Goal: Use online tool/utility: Utilize a website feature to perform a specific function

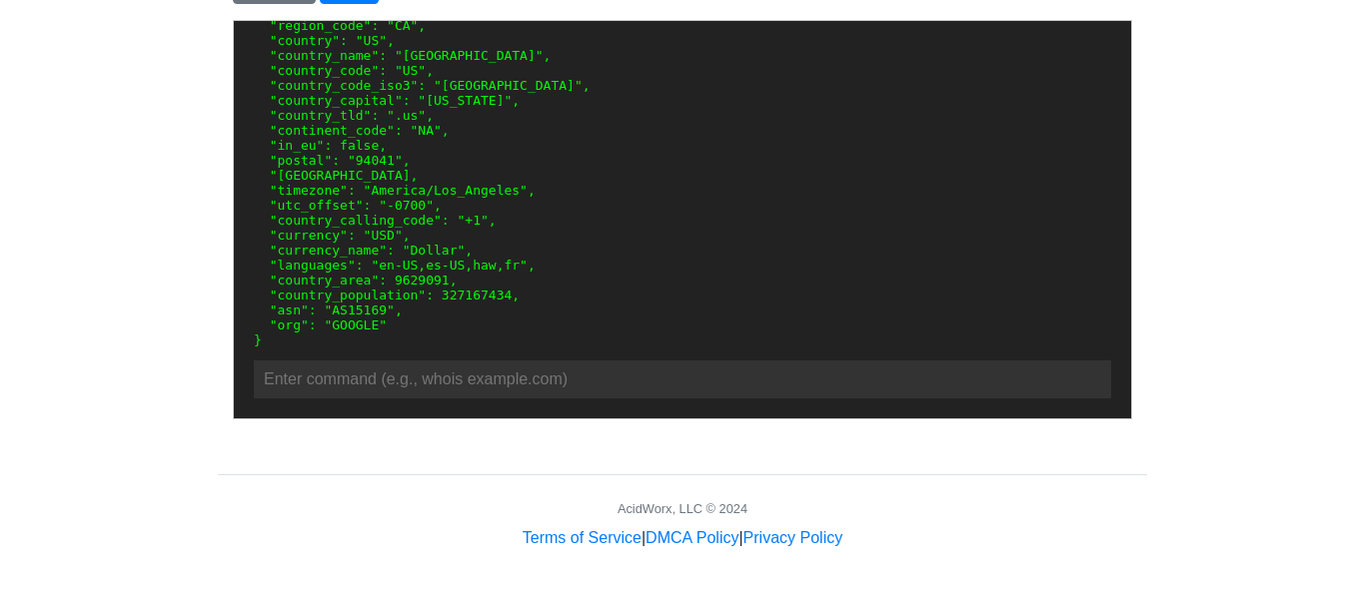
scroll to position [1452, 0]
click at [136, 327] on body "CodeTester Assessment Tool Widget Contact Dashboard Logout Enter your HTML code…" at bounding box center [682, 20] width 1365 height 1062
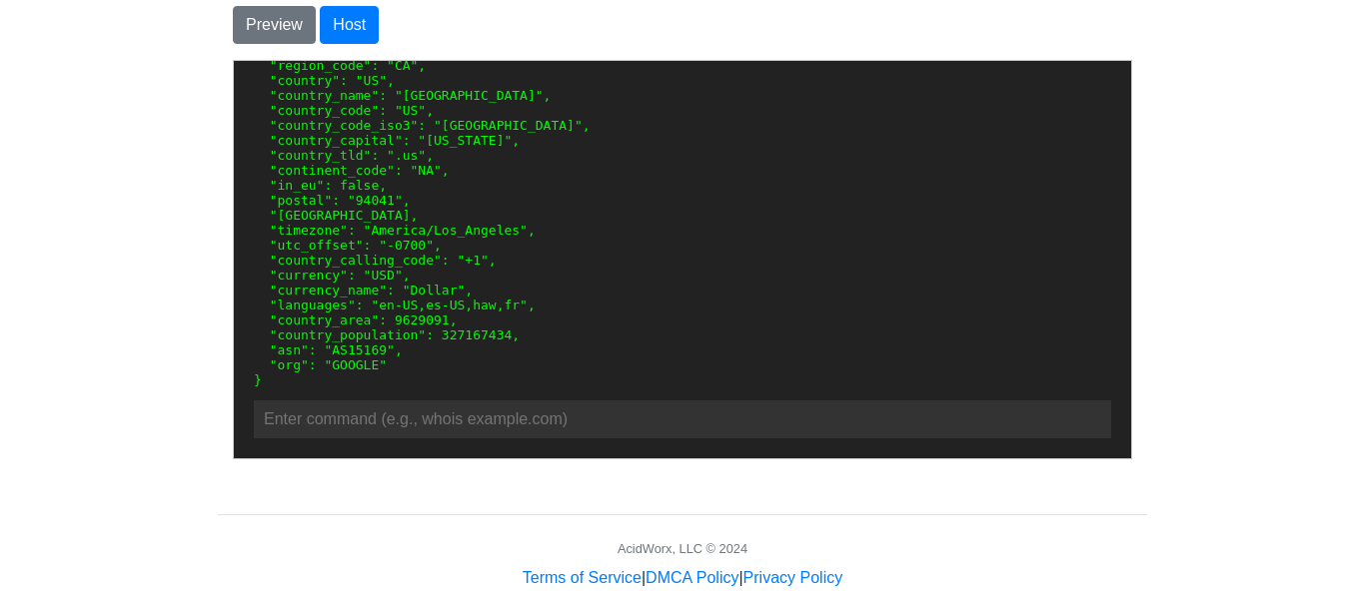
click at [414, 429] on input "text" at bounding box center [681, 419] width 857 height 38
paste input "[TECHNICAL_ID]"
type input "geolocate [TECHNICAL_ID]"
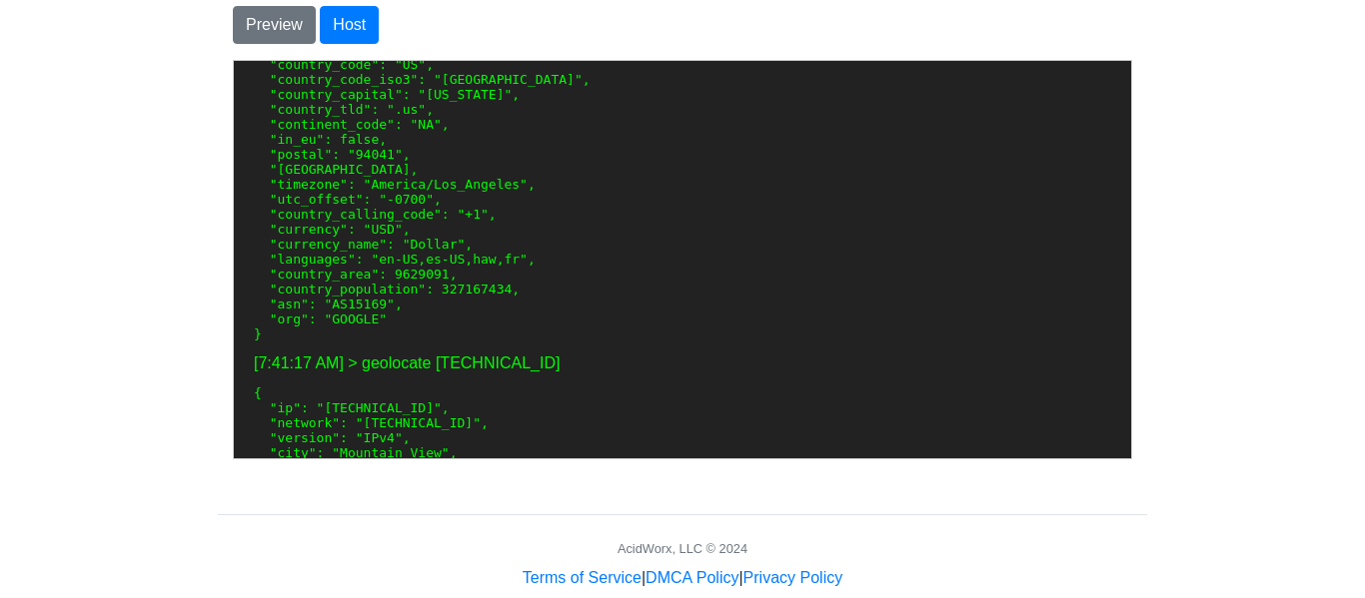
click at [587, 299] on pre "{ "ip": "[TECHNICAL_ID]", "network": "[TECHNICAL_ID]", "version": "IPv4", "city…" at bounding box center [681, 131] width 857 height 420
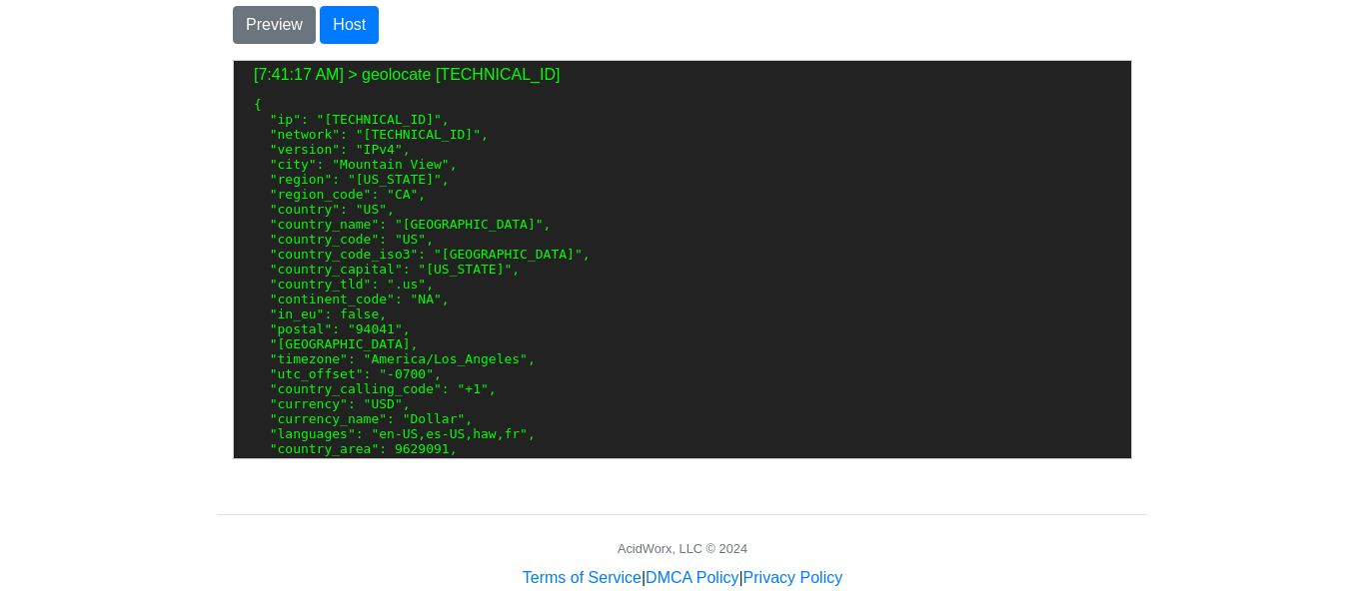
scroll to position [470, 0]
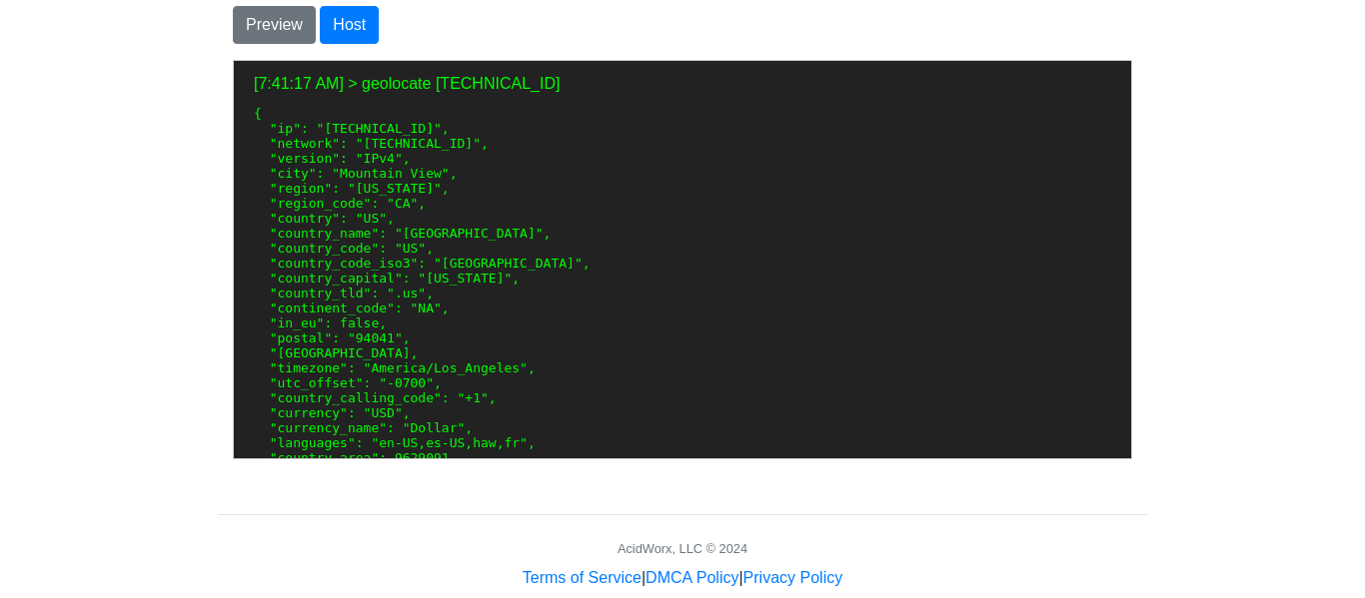
click at [519, 306] on pre "{ "ip": "[TECHNICAL_ID]", "network": "[TECHNICAL_ID]", "version": "IPv4", "city…" at bounding box center [681, 315] width 857 height 420
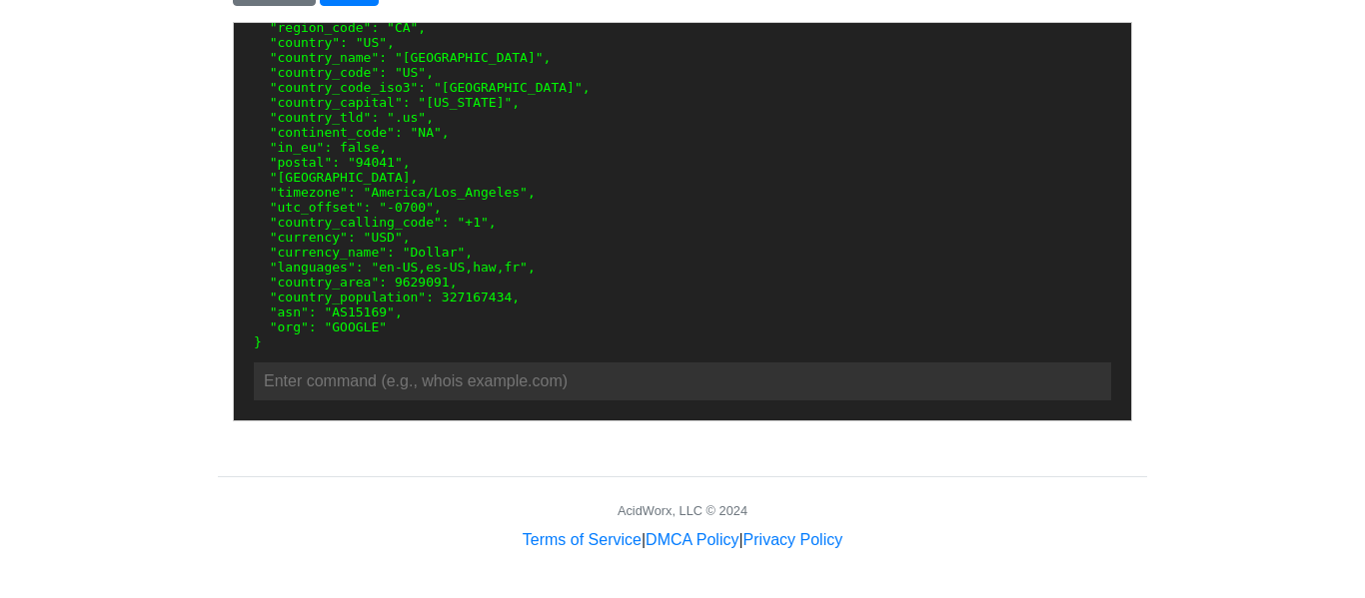
scroll to position [511, 0]
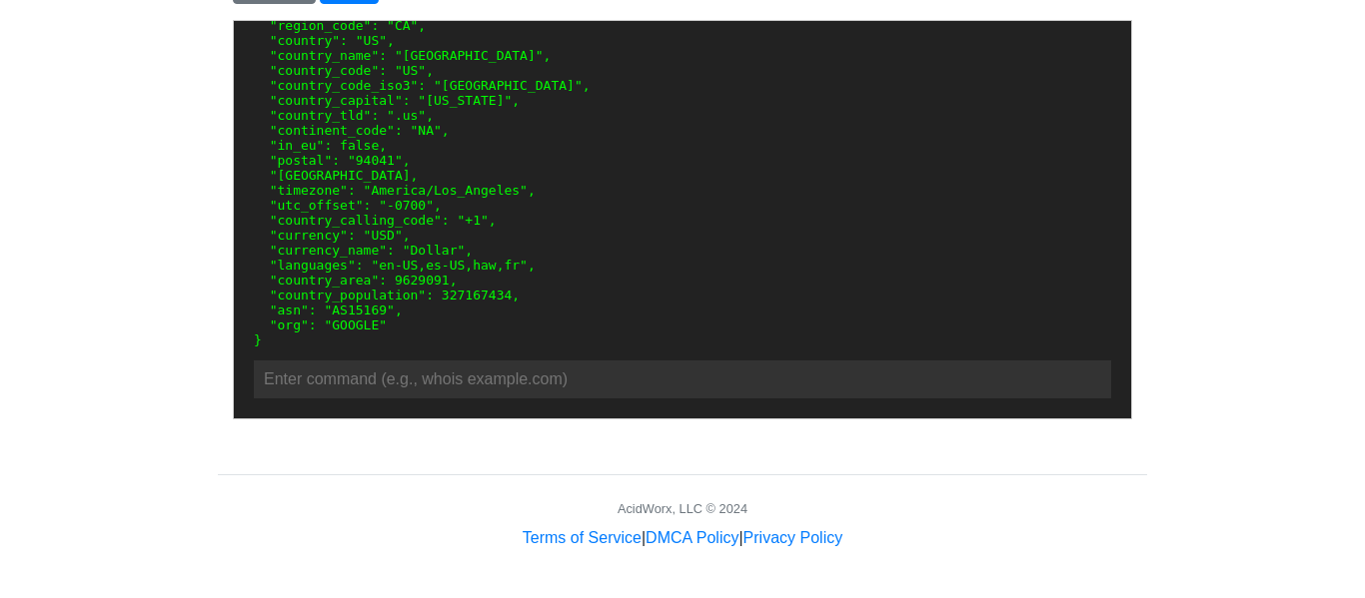
click at [456, 383] on input "text" at bounding box center [681, 379] width 857 height 38
paste input "[TECHNICAL_ID]"
type input "6"
click at [147, 215] on body "CodeTester Assessment Tool Widget Contact Dashboard Logout Enter your HTML code…" at bounding box center [682, 20] width 1365 height 1062
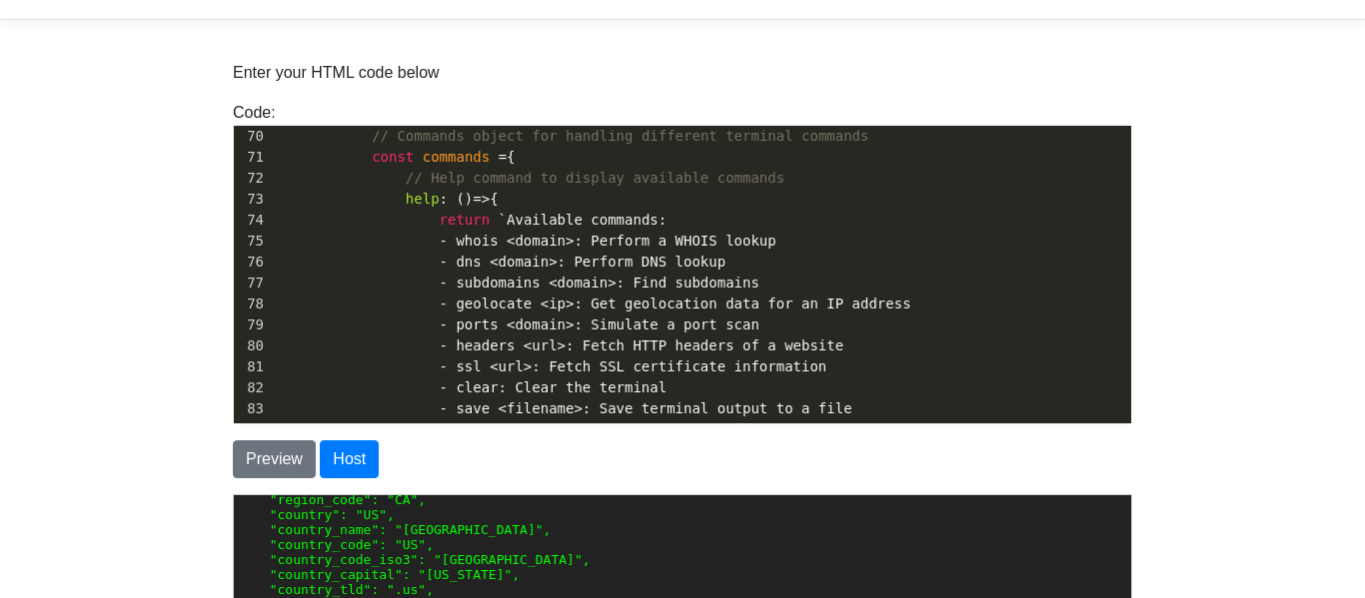
scroll to position [32, 0]
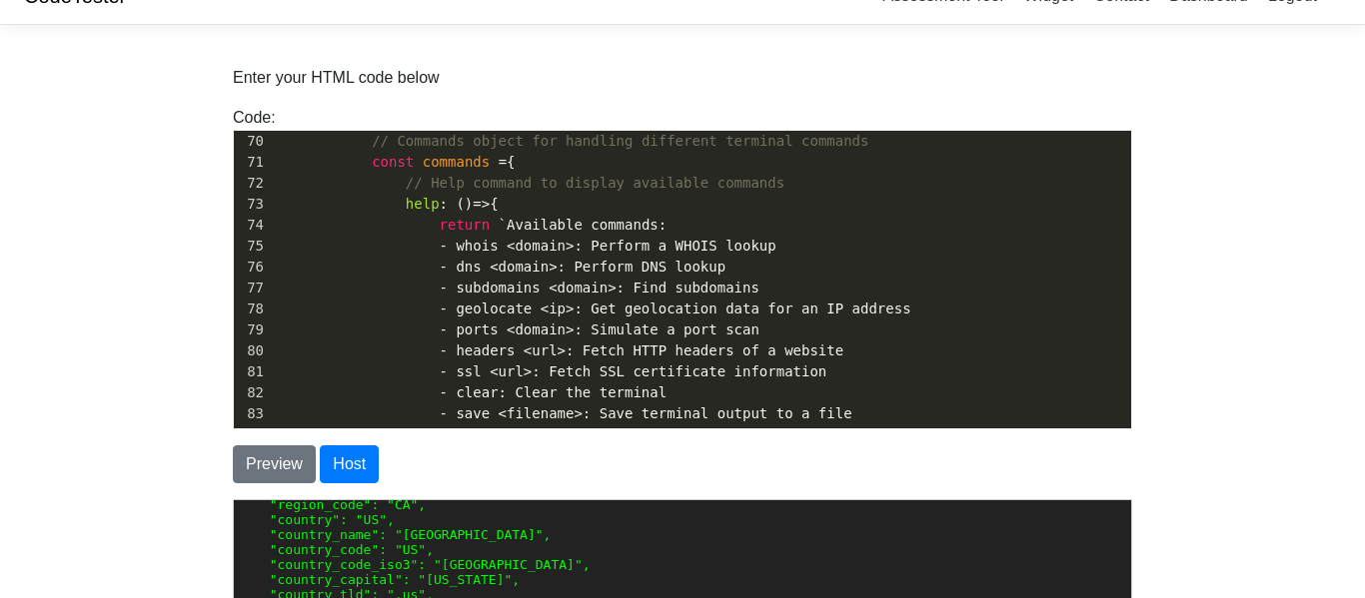
click at [428, 159] on span "commands" at bounding box center [456, 162] width 67 height 16
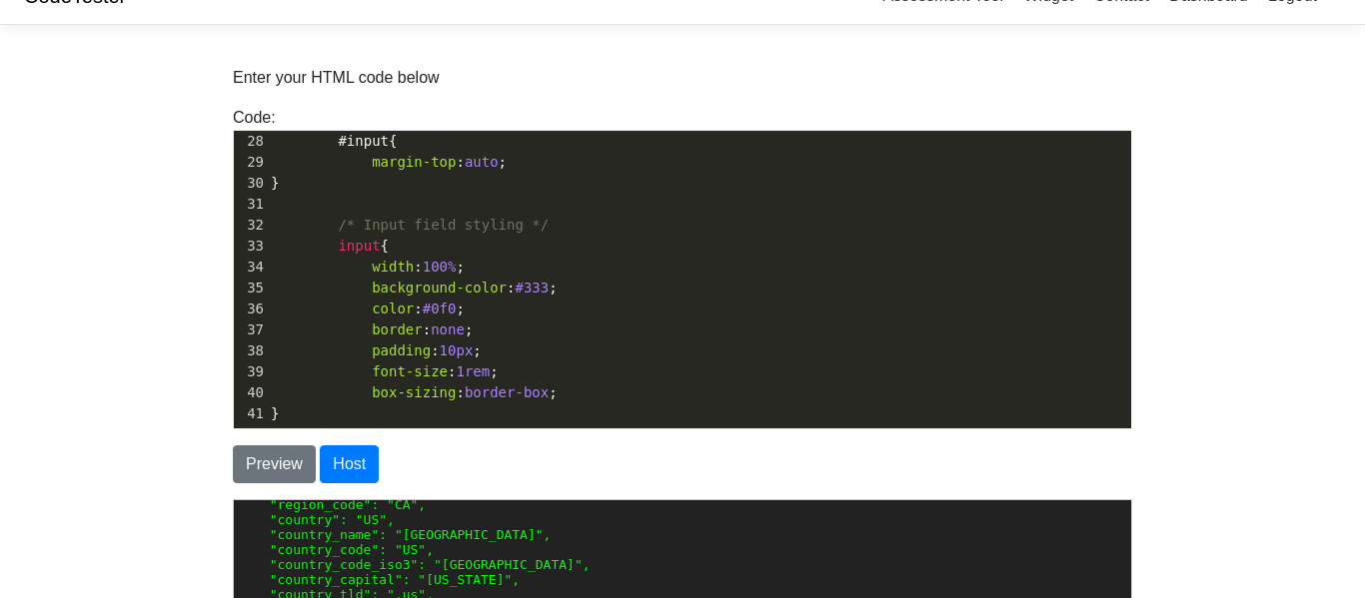
scroll to position [528, 0]
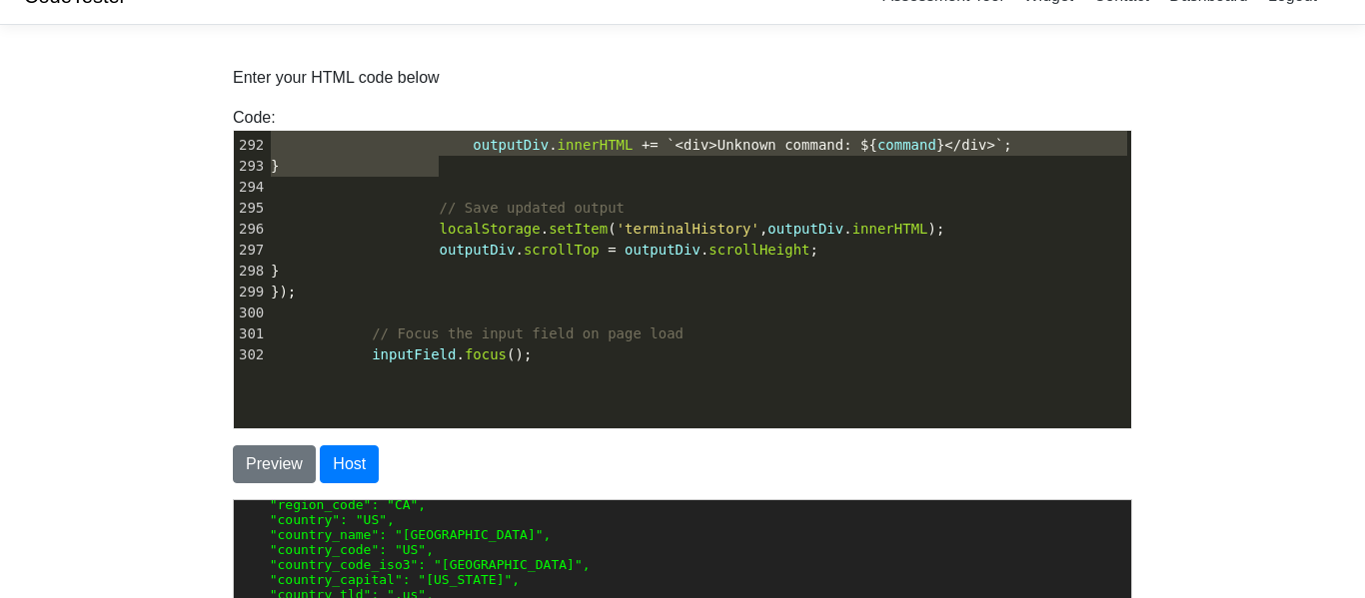
type textarea "<!DOCTYPE html> <html lang="en"> <head> <meta charset="UTF-8"> <meta name="view…"
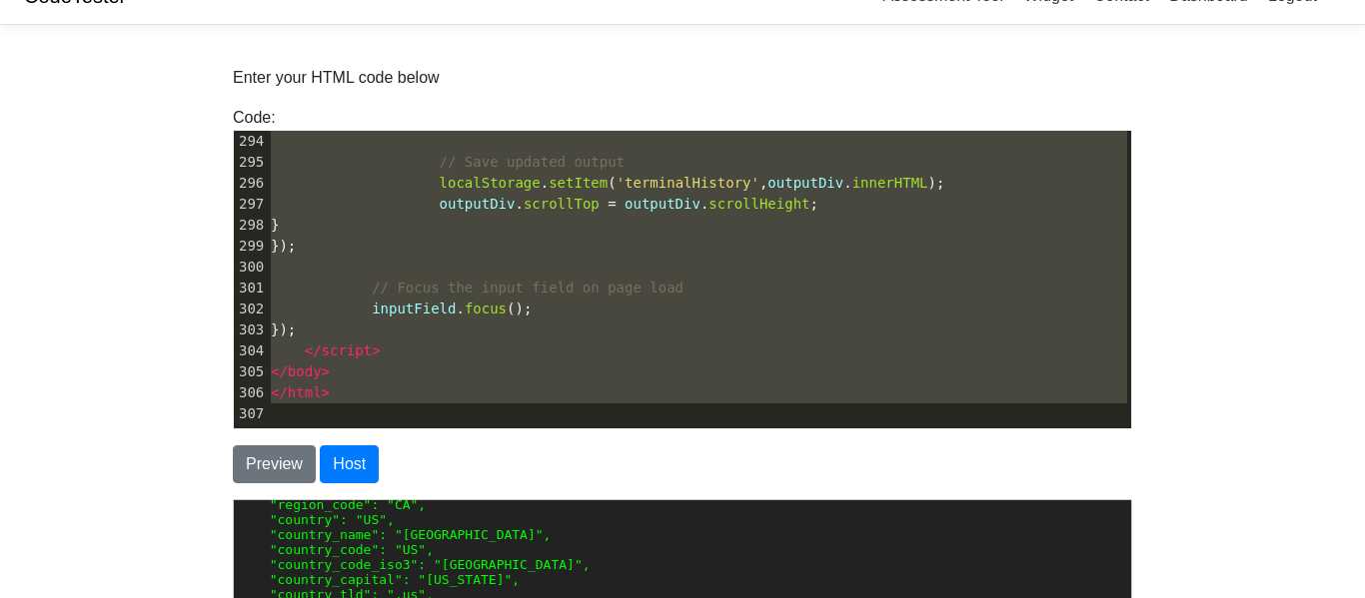
drag, startPoint x: 268, startPoint y: 142, endPoint x: 950, endPoint y: 475, distance: 759.1
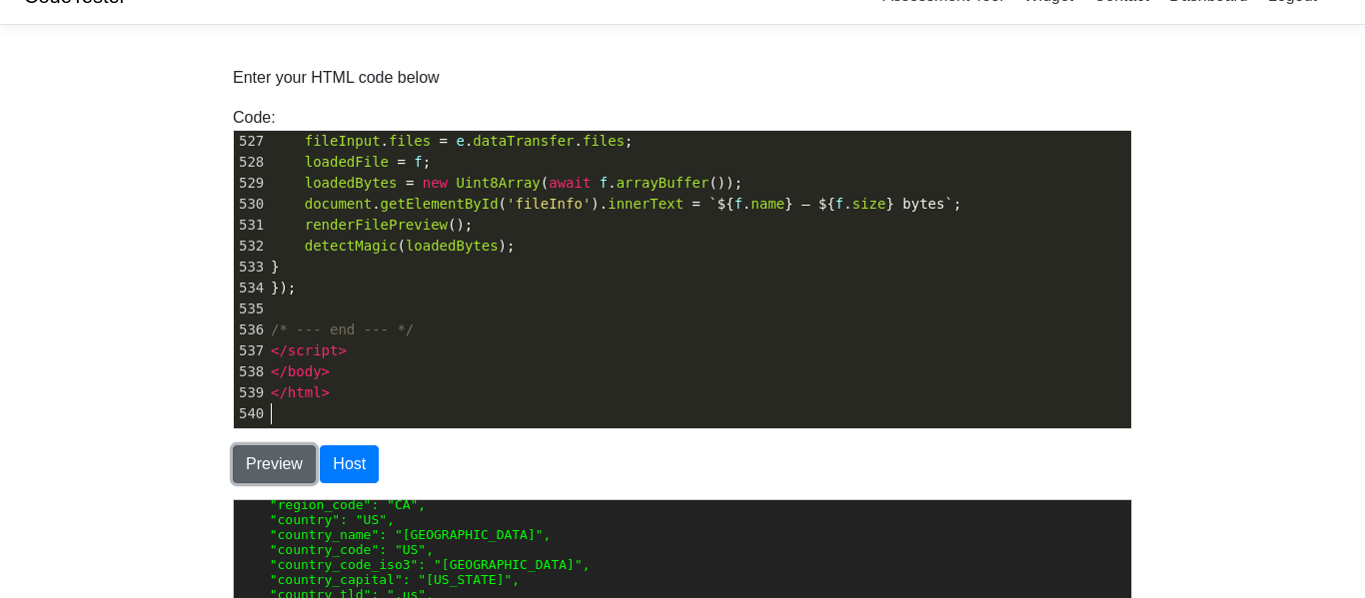
click at [271, 471] on button "Preview" at bounding box center [274, 465] width 83 height 38
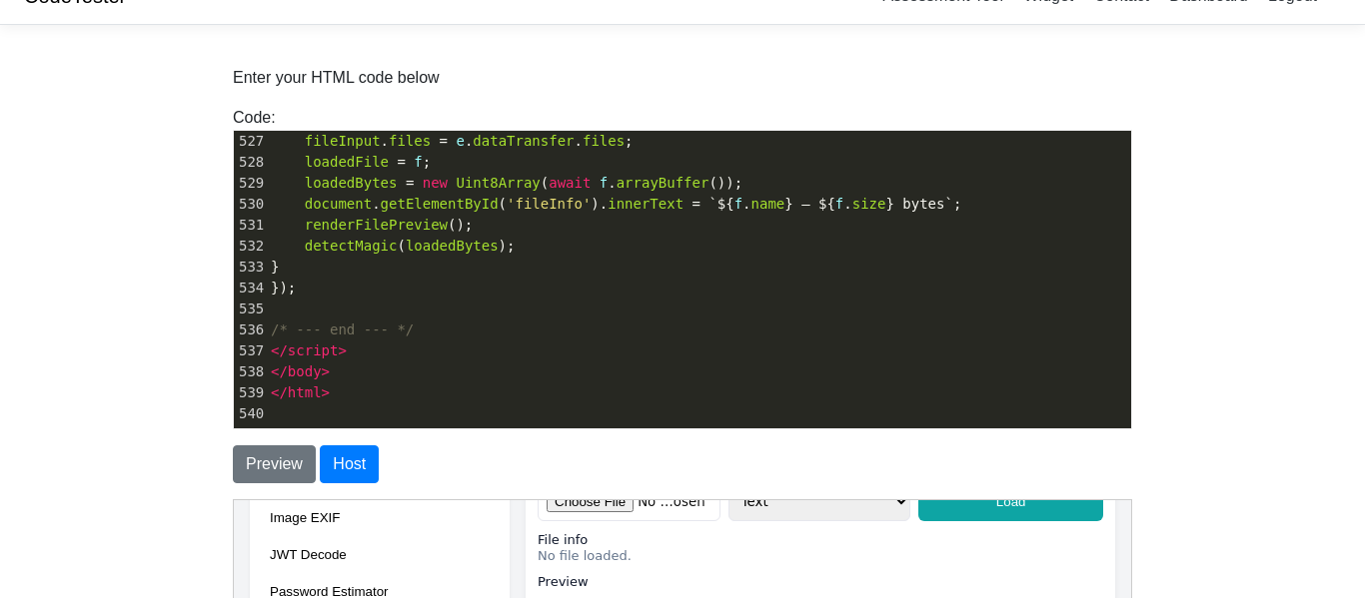
click at [157, 436] on body "CodeTester Assessment Tool Widget Contact Dashboard Logout Enter your HTML code…" at bounding box center [682, 499] width 1365 height 1062
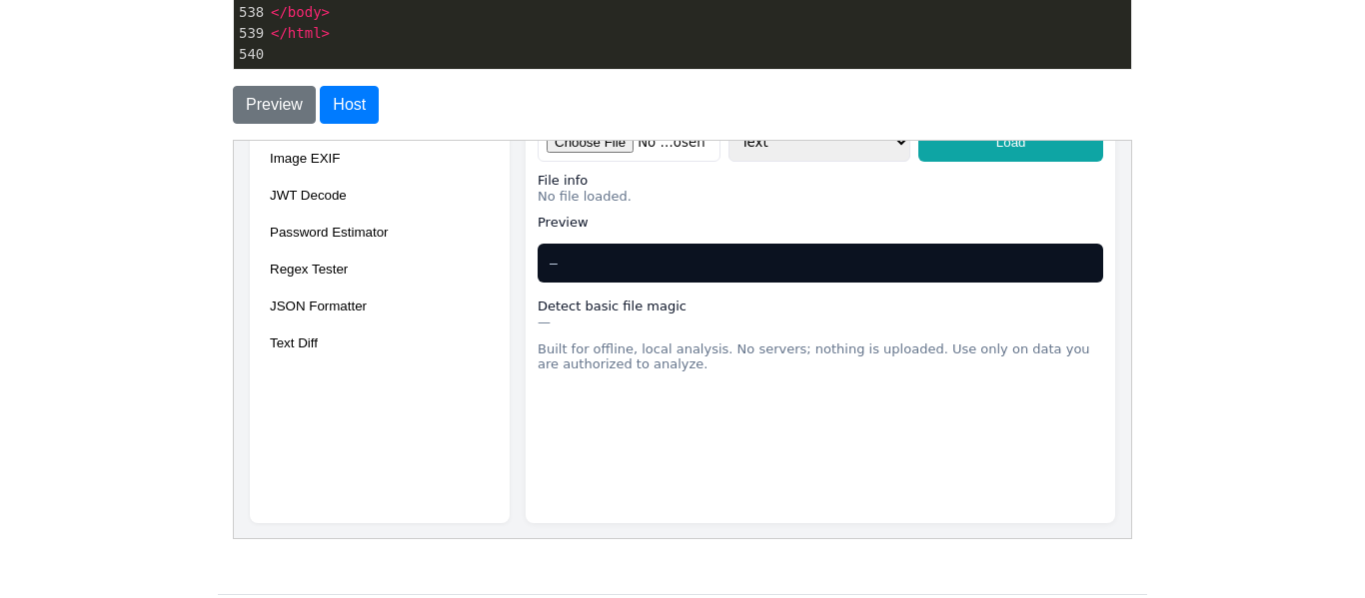
click at [331, 217] on button "Password Estimator" at bounding box center [379, 231] width 236 height 31
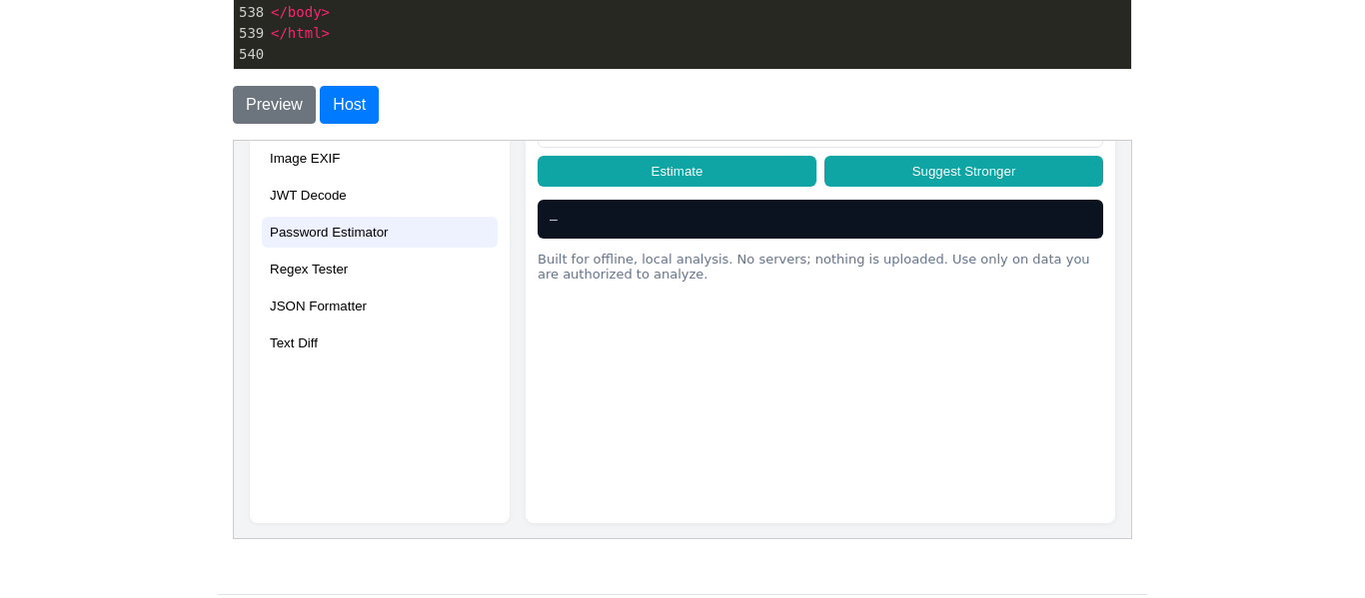
click at [864, 316] on section "File Inspector Open files from disk. Inspect bytes, hex, text, and detect basic…" at bounding box center [818, 271] width 589 height 504
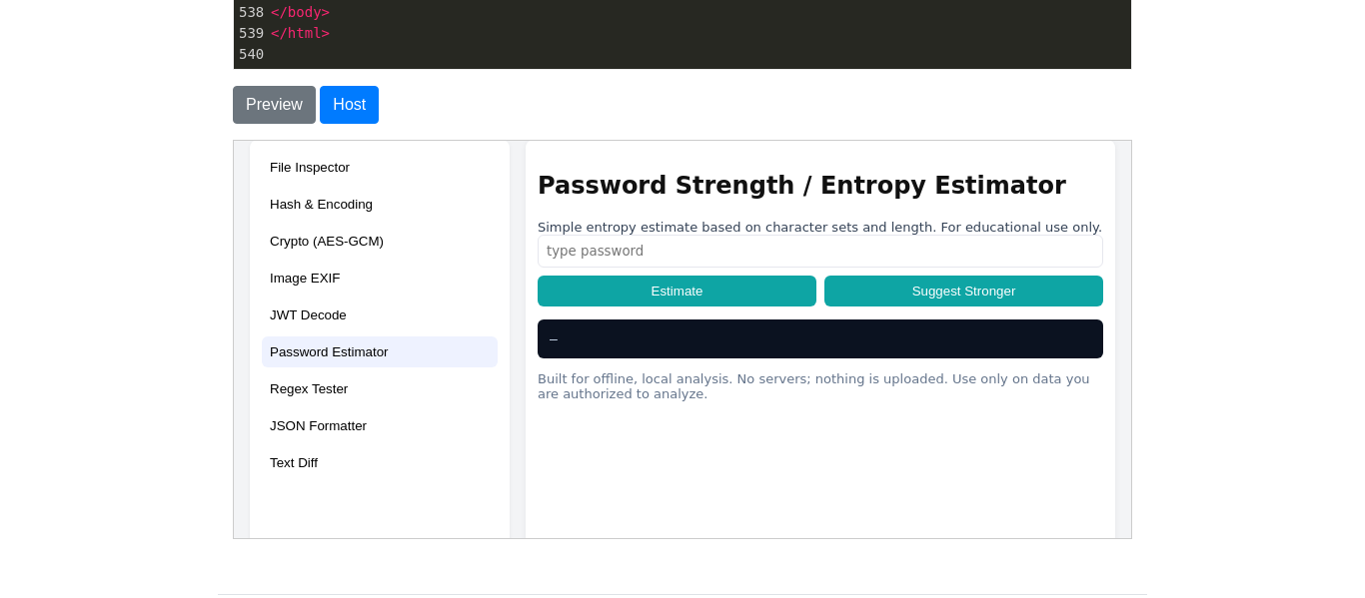
click at [293, 154] on button "File Inspector" at bounding box center [379, 166] width 236 height 31
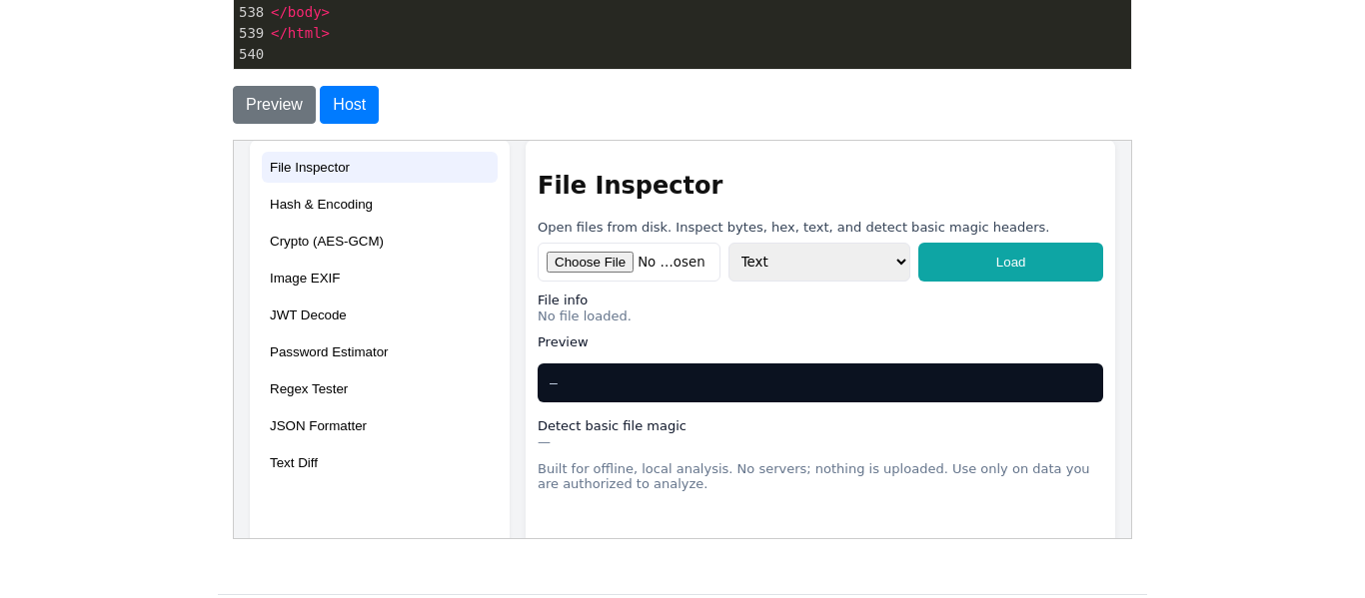
click at [580, 246] on input "file" at bounding box center [627, 261] width 183 height 39
type input "C:\fakepath\OpenJDK21U-jdk_aarch64_mac_hotspot_21.0.7_6.pkg"
click at [652, 242] on input "file" at bounding box center [627, 261] width 183 height 39
click at [604, 242] on input "file" at bounding box center [627, 261] width 183 height 39
type input "C:\fakepath\MekHQ-0.50.06.tar.gz"
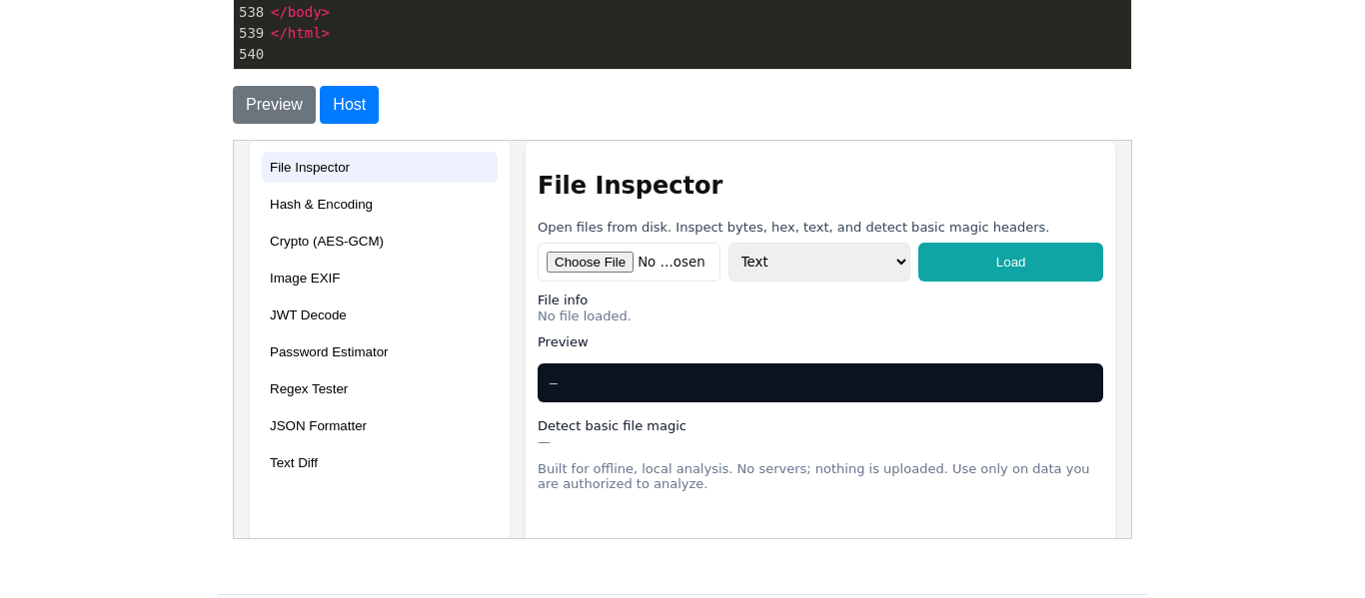
click at [852, 251] on select "Text Hex Bytes (uint8)" at bounding box center [818, 261] width 183 height 39
click at [727, 242] on select "Text Hex Bytes (uint8)" at bounding box center [818, 261] width 183 height 39
click at [1004, 242] on button "Load" at bounding box center [1009, 261] width 185 height 39
click at [816, 242] on select "Text Hex Bytes (uint8)" at bounding box center [818, 261] width 183 height 39
click at [727, 242] on select "Text Hex Bytes (uint8)" at bounding box center [818, 261] width 183 height 39
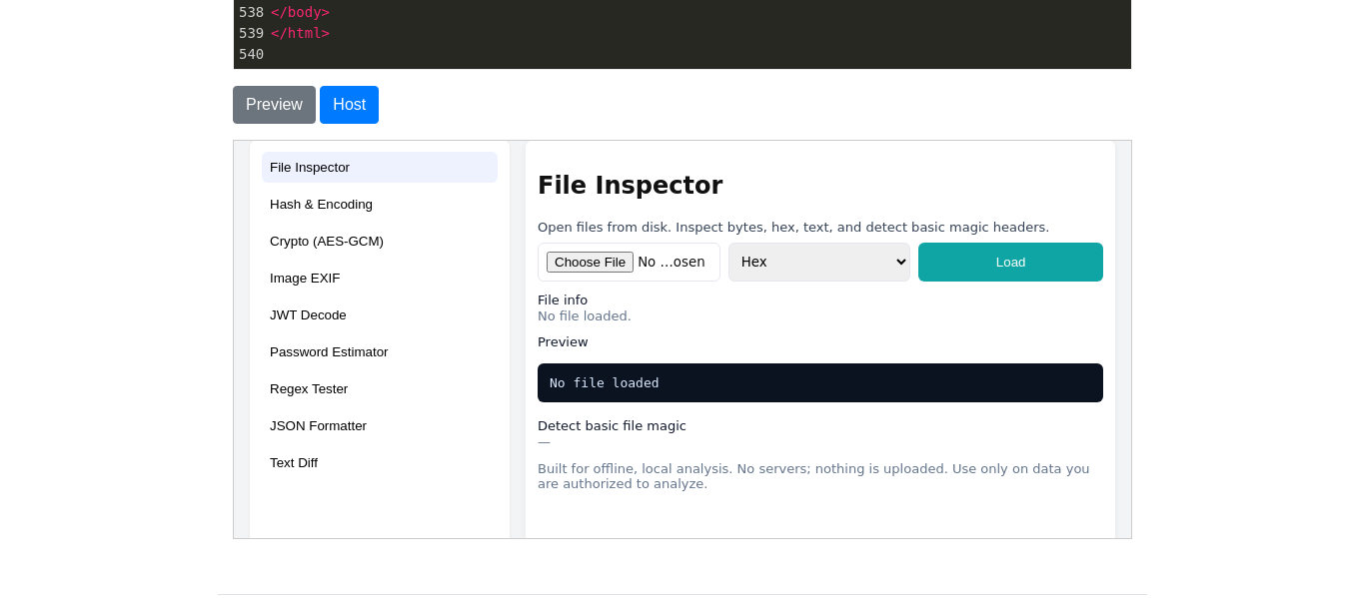
click at [965, 242] on button "Load" at bounding box center [1009, 261] width 185 height 39
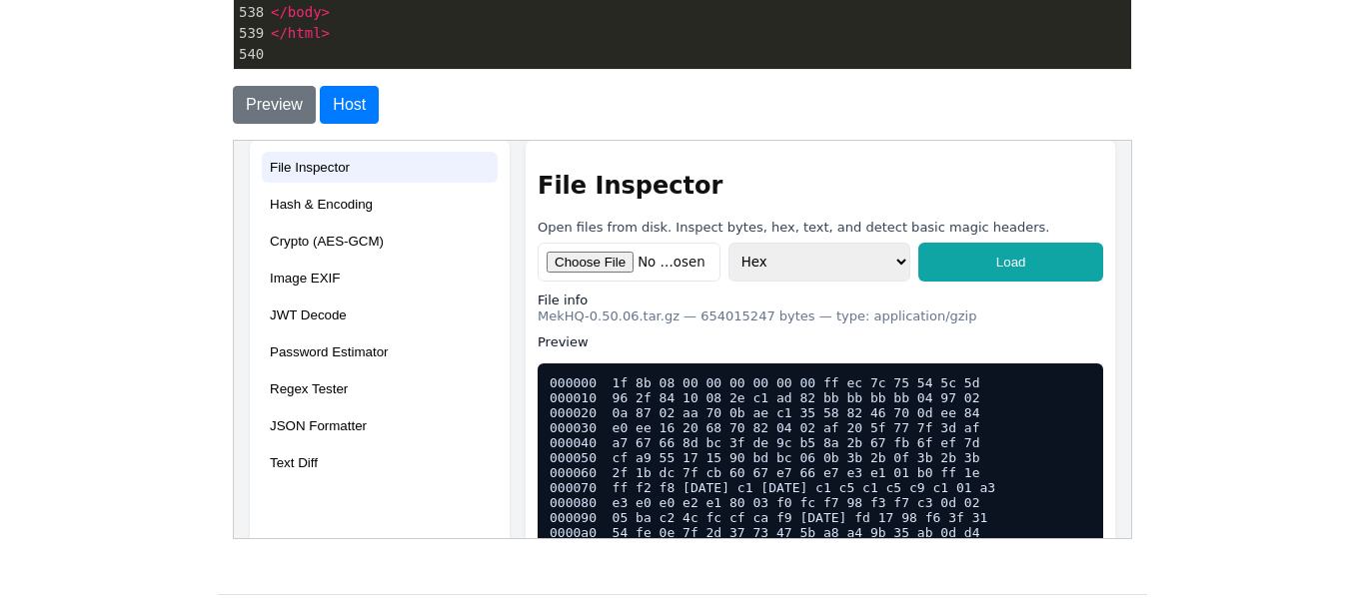
click at [890, 461] on pre "000000 1f 8b 08 00 00 00 00 00 00 ff ec 7c 75 54 5c 5d 000010 96 2f 84 10 08 2e…" at bounding box center [818, 535] width 565 height 344
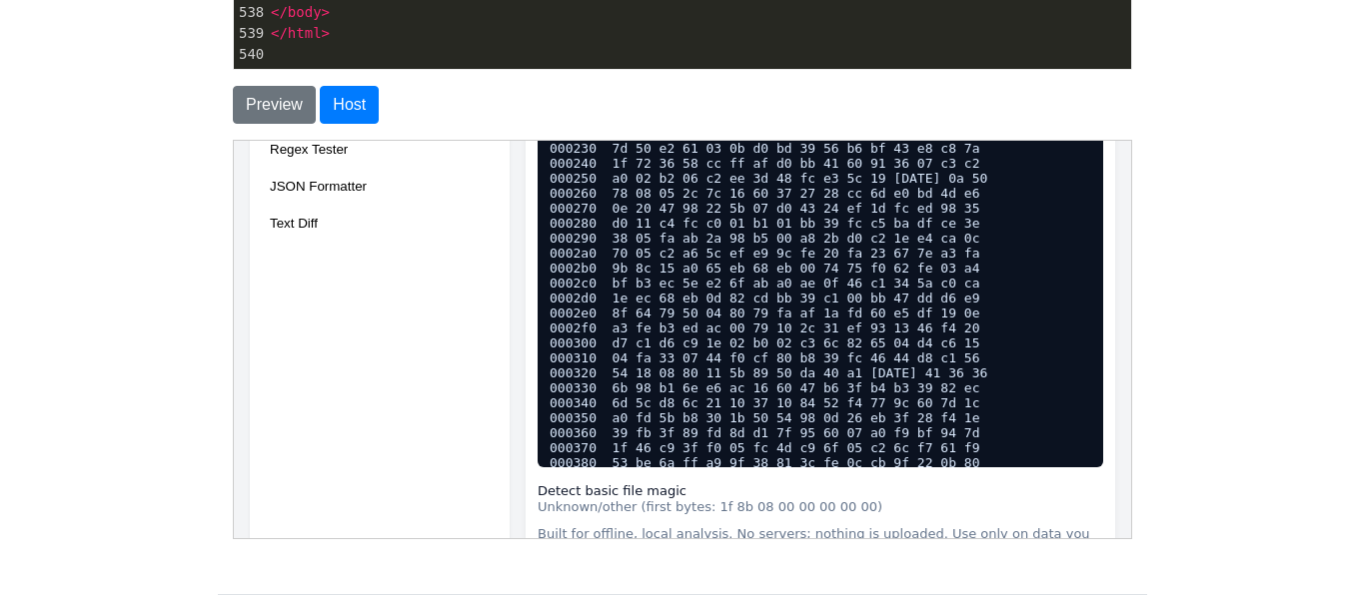
click at [876, 299] on pre "000000 1f 8b 08 00 00 00 00 00 00 ff ec 7c 75 54 5c 5d 000010 96 2f 84 10 08 2e…" at bounding box center [818, 295] width 565 height 344
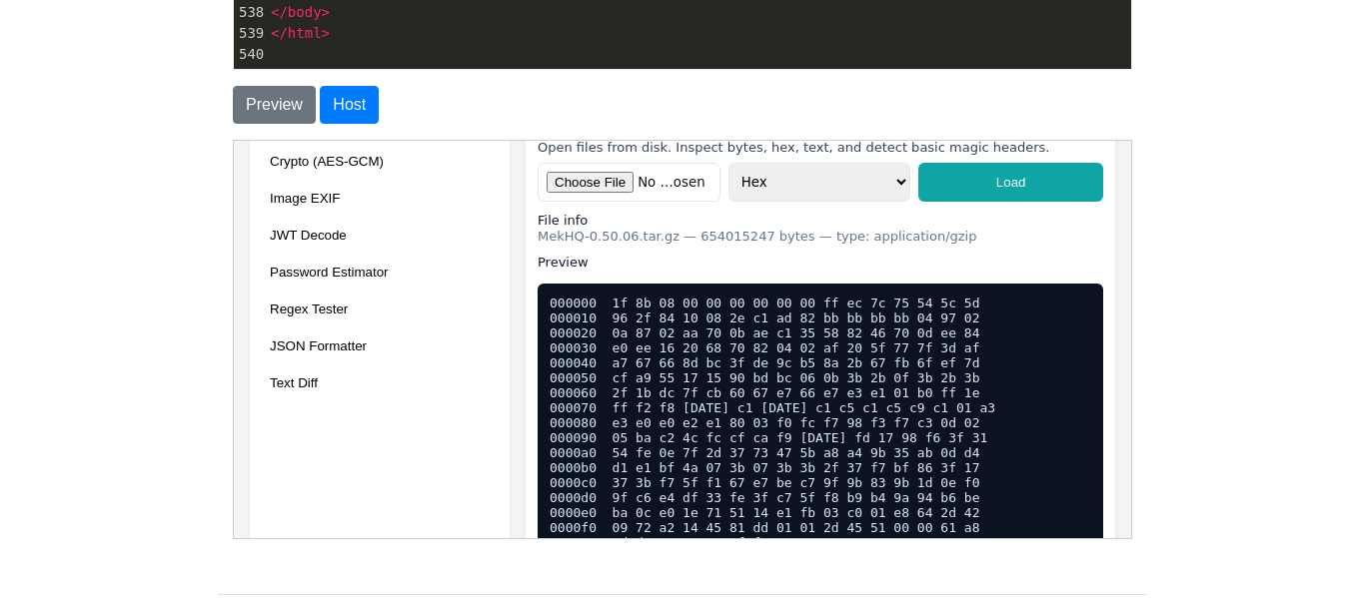
click at [852, 173] on select "Text Hex Bytes (uint8)" at bounding box center [818, 181] width 183 height 39
click at [821, 170] on select "Text Hex Bytes (uint8)" at bounding box center [818, 181] width 183 height 39
click at [812, 162] on select "Text Hex Bytes (uint8)" at bounding box center [818, 181] width 183 height 39
select select "bytes"
click at [727, 162] on select "Text Hex Bytes (uint8)" at bounding box center [818, 181] width 183 height 39
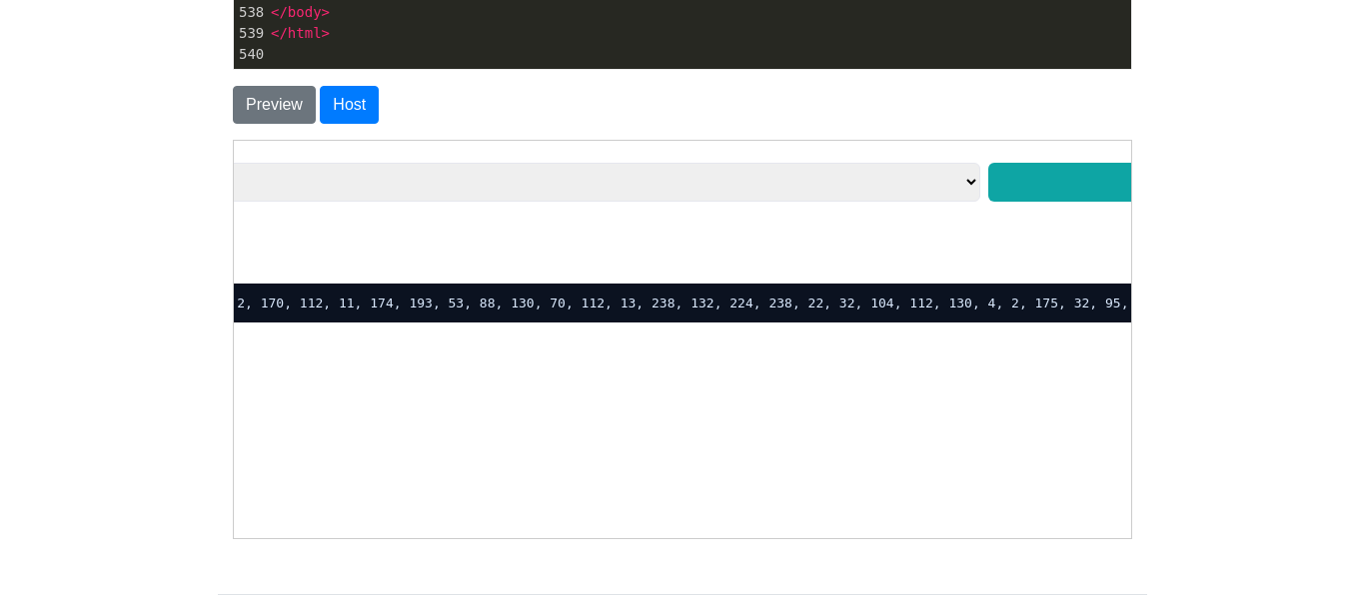
scroll to position [283, 1344]
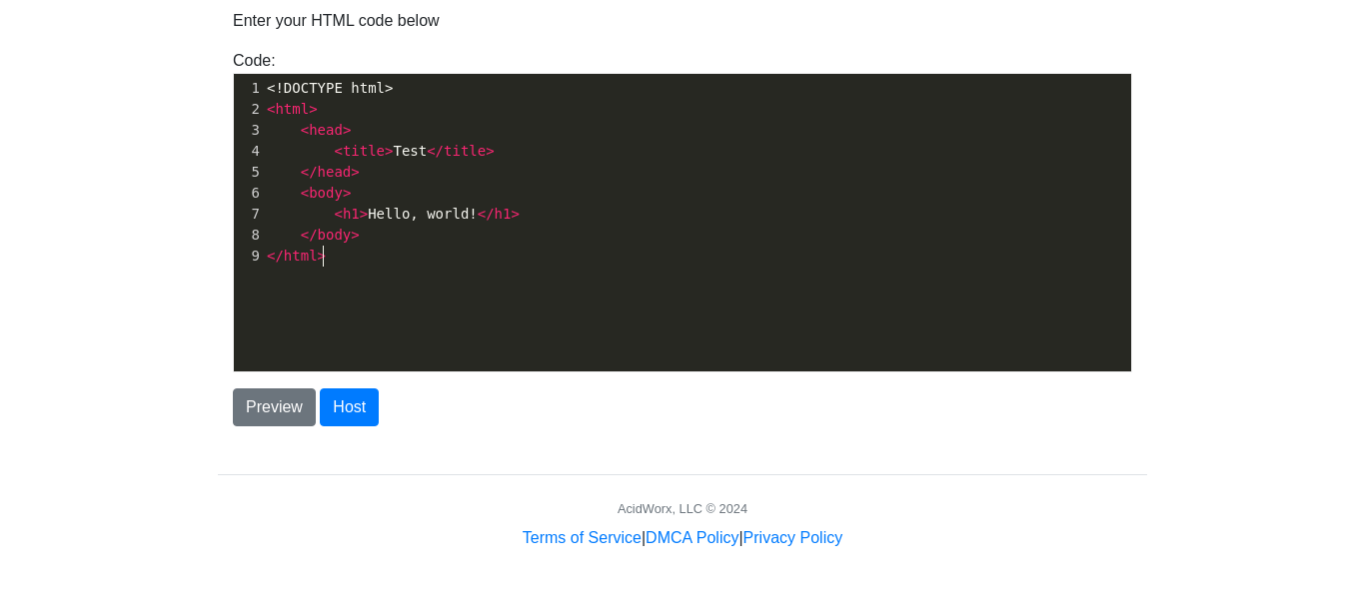
scroll to position [7, 0]
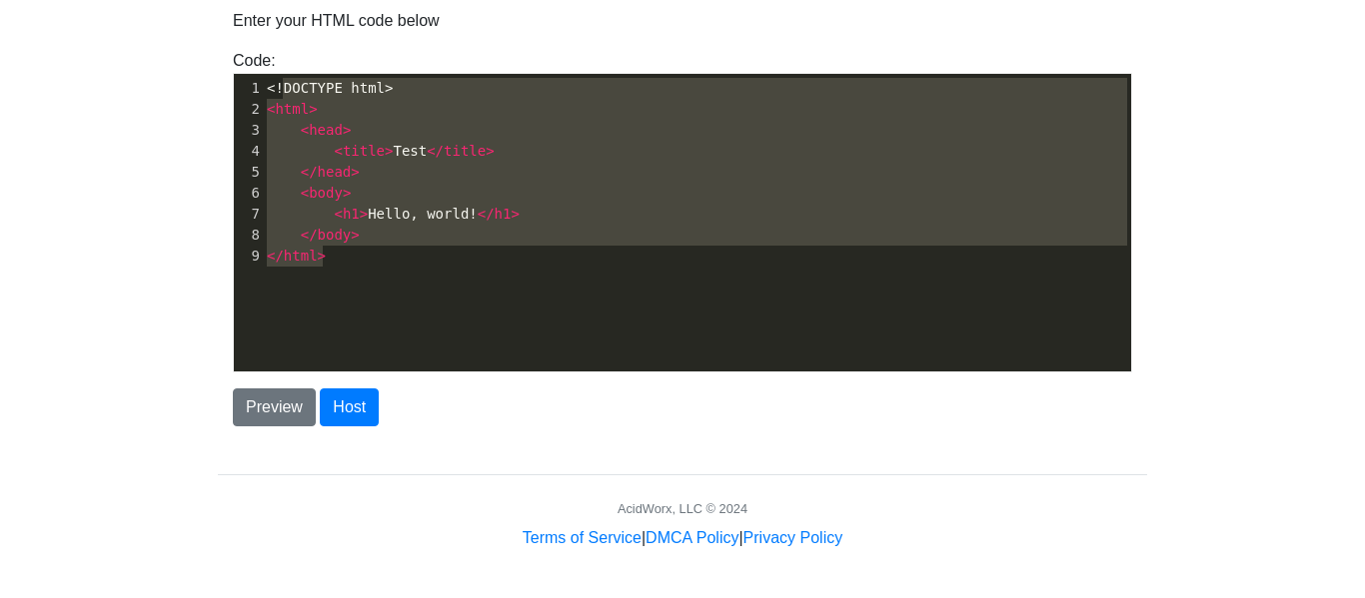
type textarea "<!DOCTYPE html> <html> <head> <title>Test</title> </head> <body> <h1>Hello, wor…"
drag, startPoint x: 406, startPoint y: 251, endPoint x: 262, endPoint y: 79, distance: 224.1
click at [263, 79] on div "1 <!DOCTYPE html> 2 < html > 3 < head > 4 < title > Test </ title > 5 </ head >…" at bounding box center [697, 172] width 868 height 189
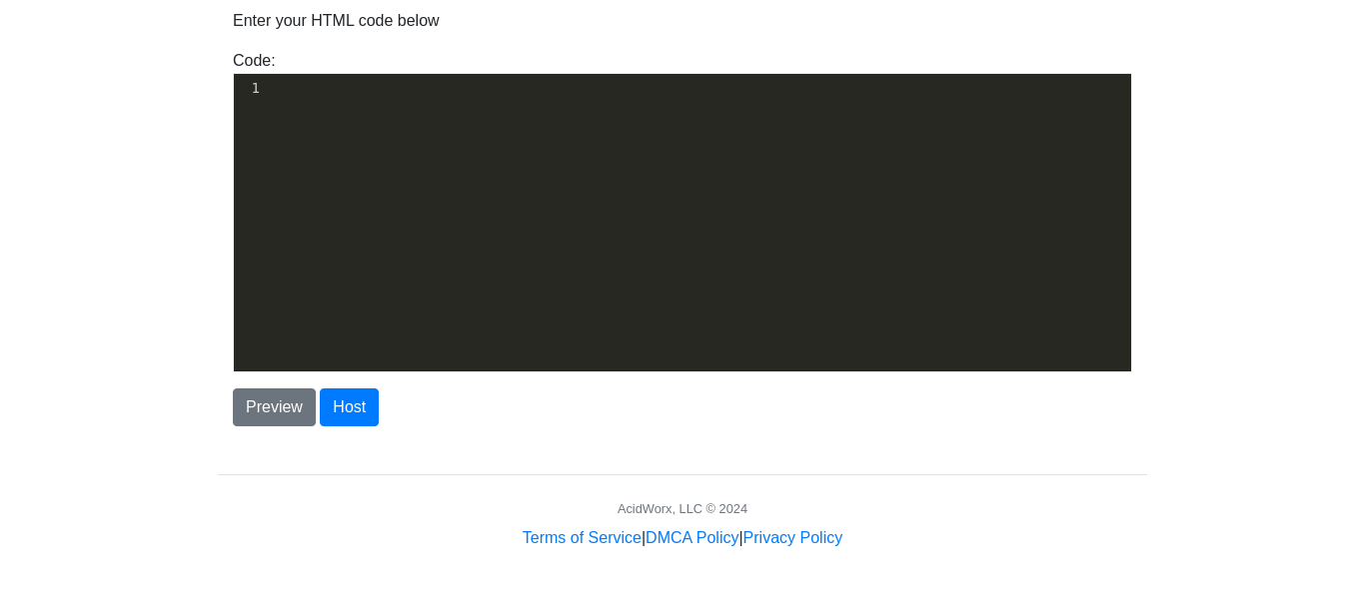
click at [277, 89] on pre "​" at bounding box center [697, 88] width 868 height 21
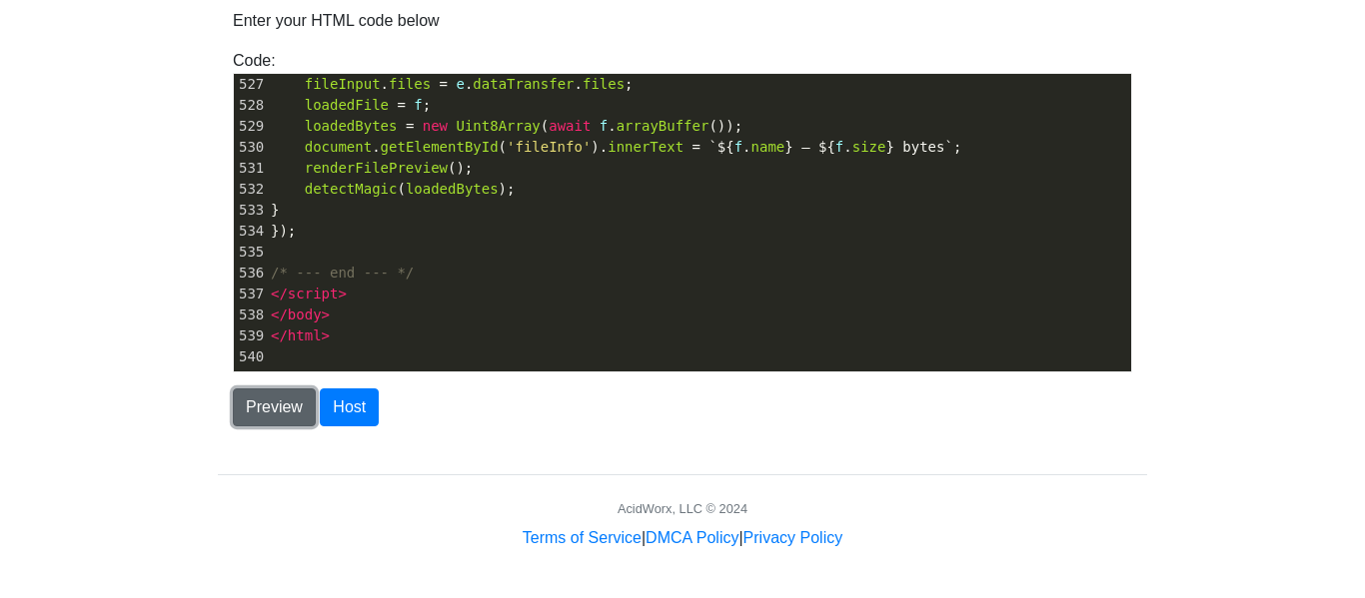
click at [268, 394] on button "Preview" at bounding box center [274, 408] width 83 height 38
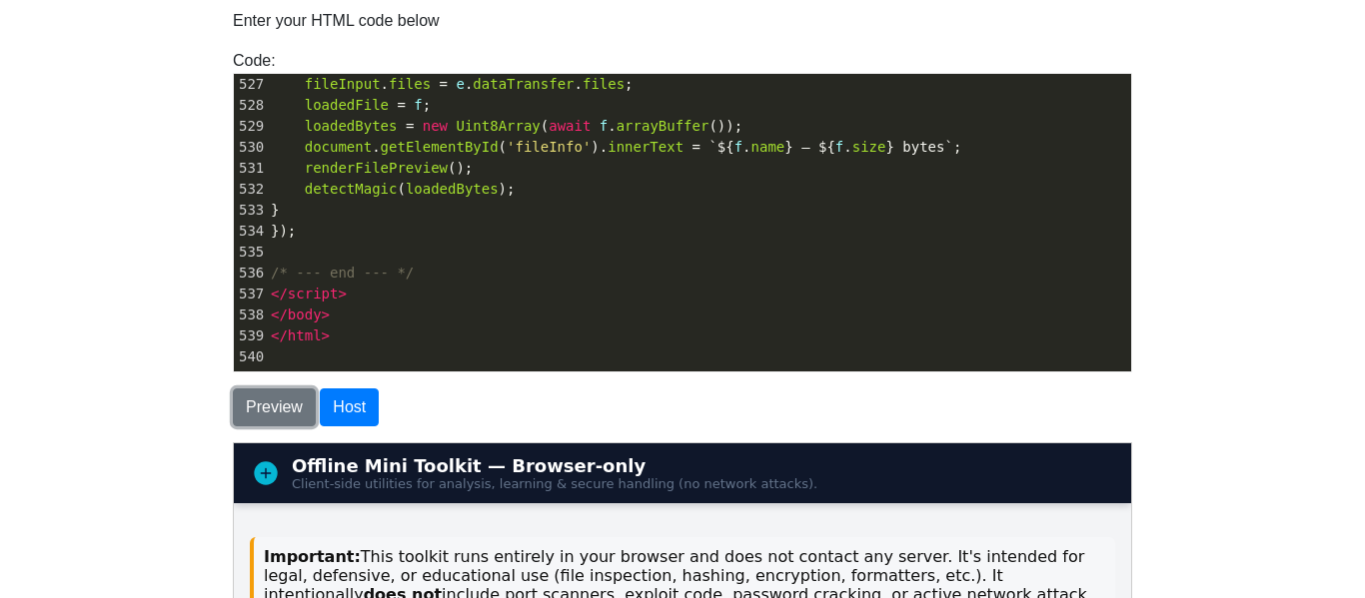
scroll to position [0, 0]
click at [70, 368] on body "CodeTester Assessment Tool Widget Contact Dashboard Logout Enter your HTML code…" at bounding box center [682, 442] width 1365 height 1062
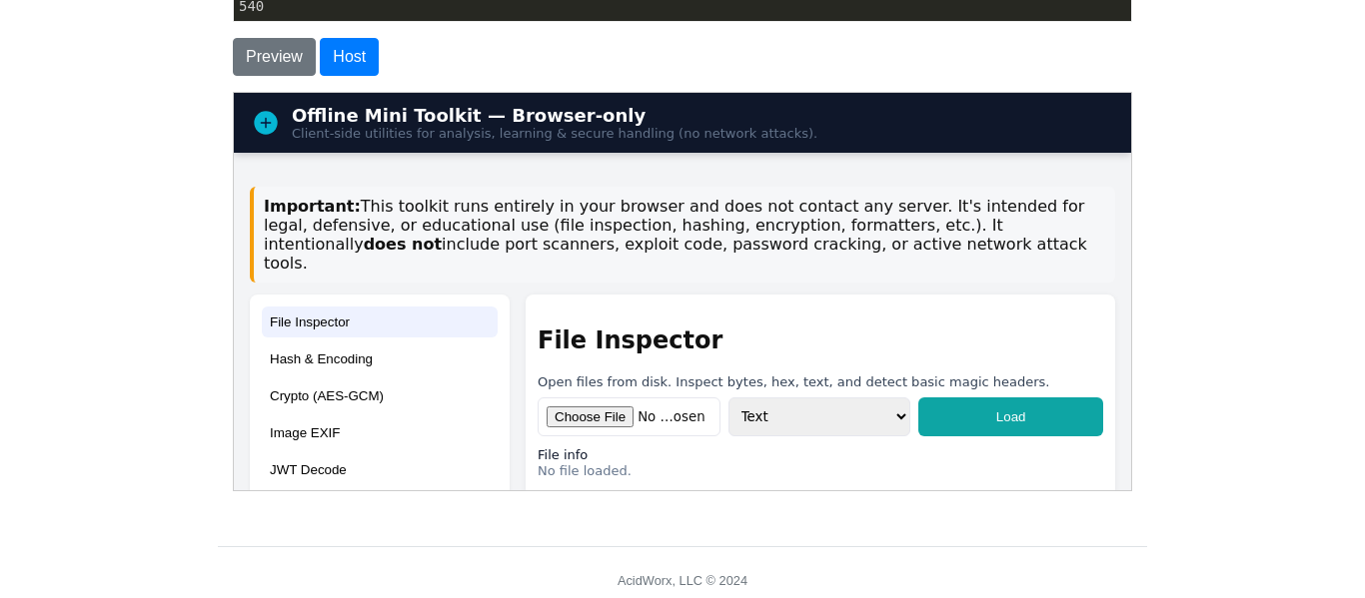
scroll to position [449, 0]
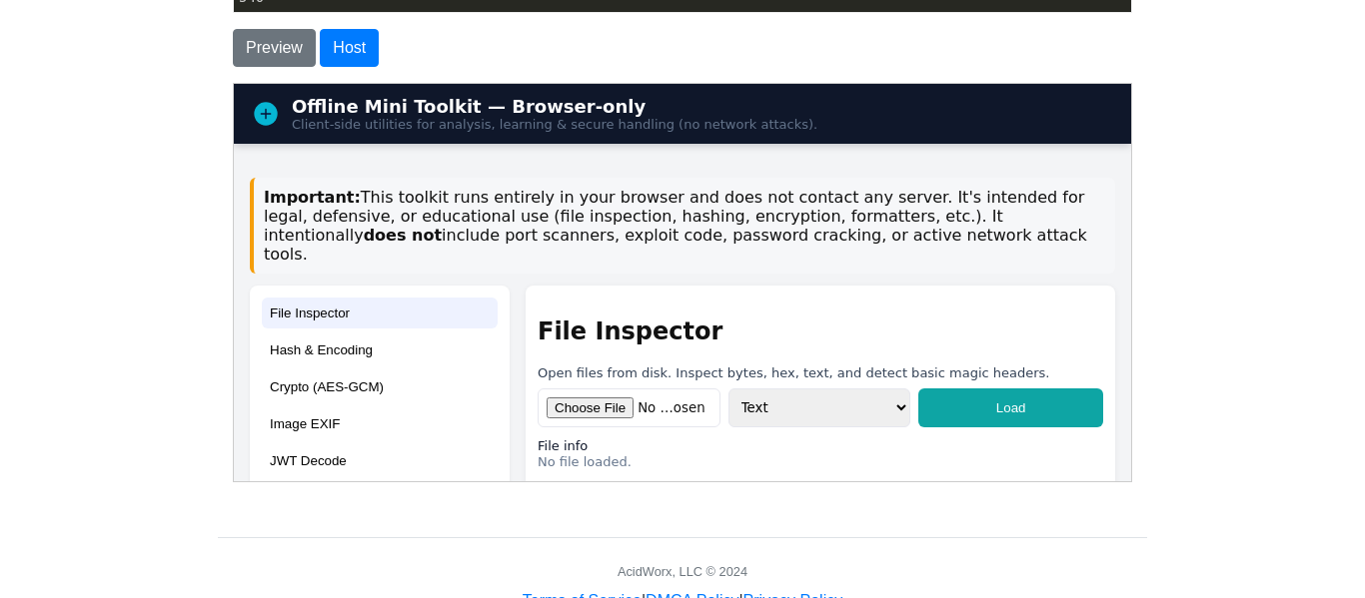
click at [347, 334] on button "Hash & Encoding" at bounding box center [379, 349] width 236 height 31
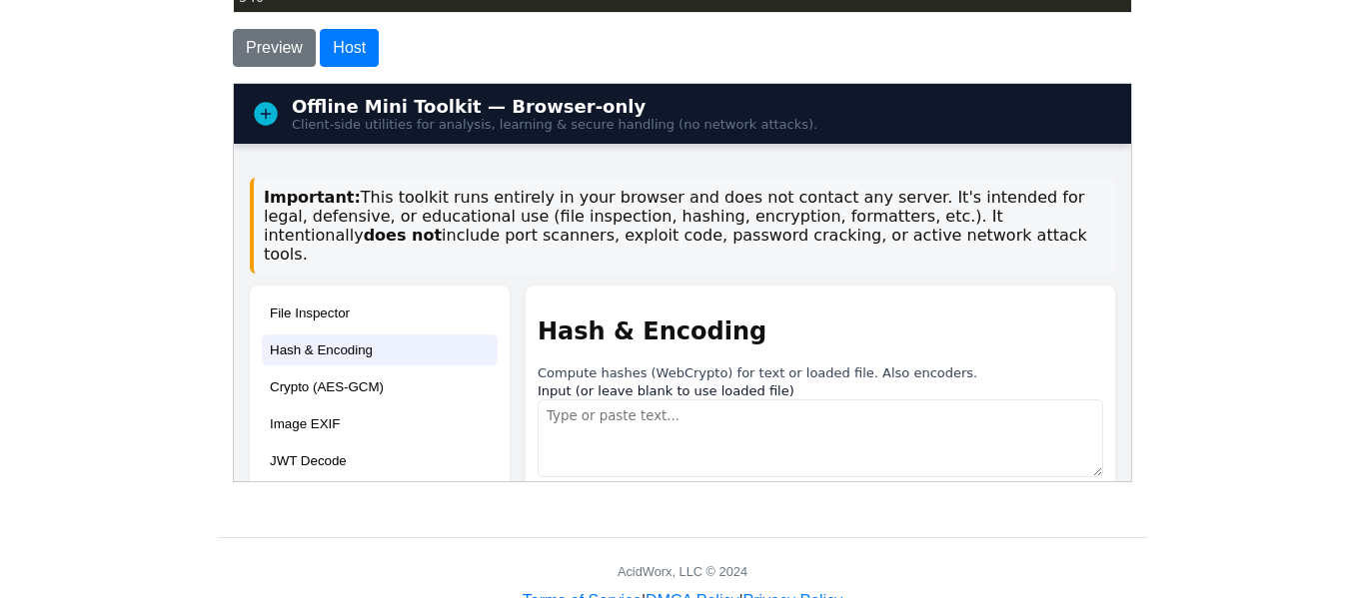
click at [804, 317] on h2 "Hash & Encoding" at bounding box center [818, 331] width 565 height 28
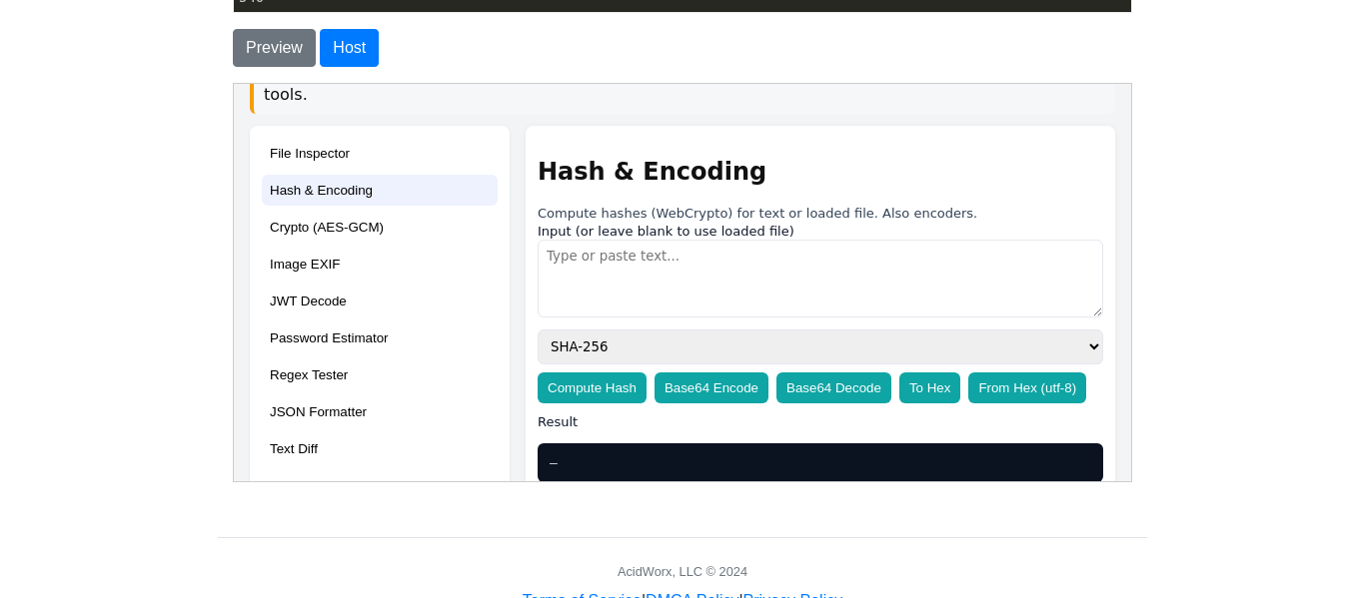
scroll to position [200, 0]
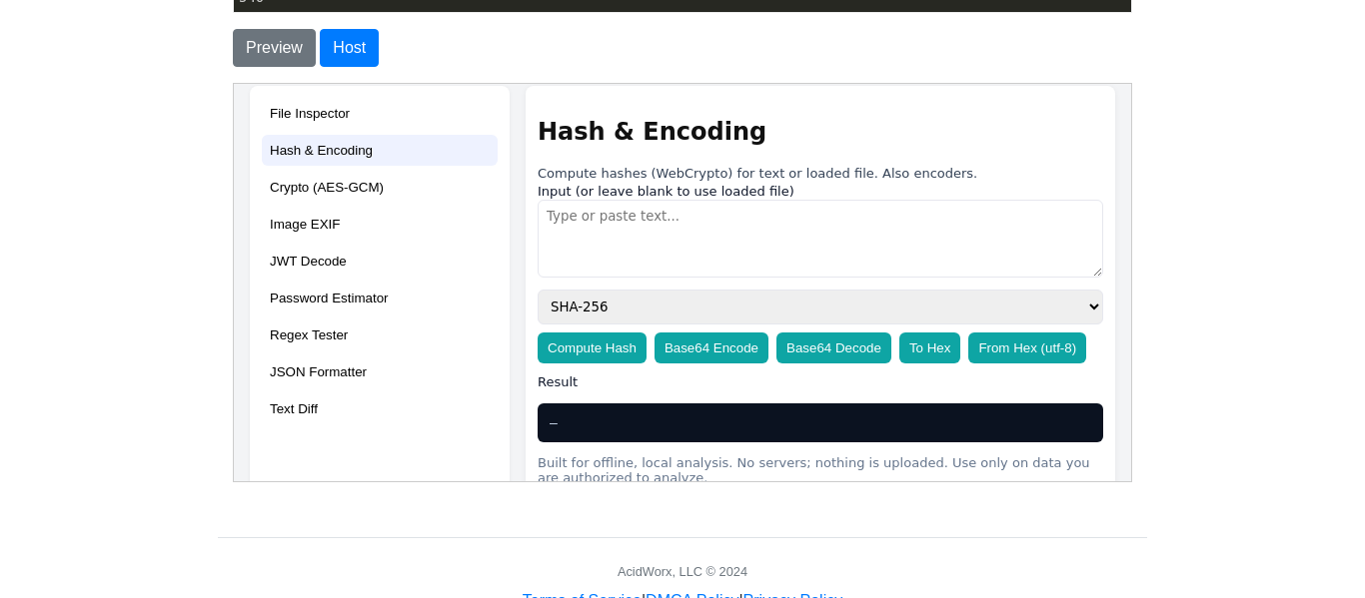
click at [336, 171] on button "Crypto (AES-GCM)" at bounding box center [379, 186] width 236 height 31
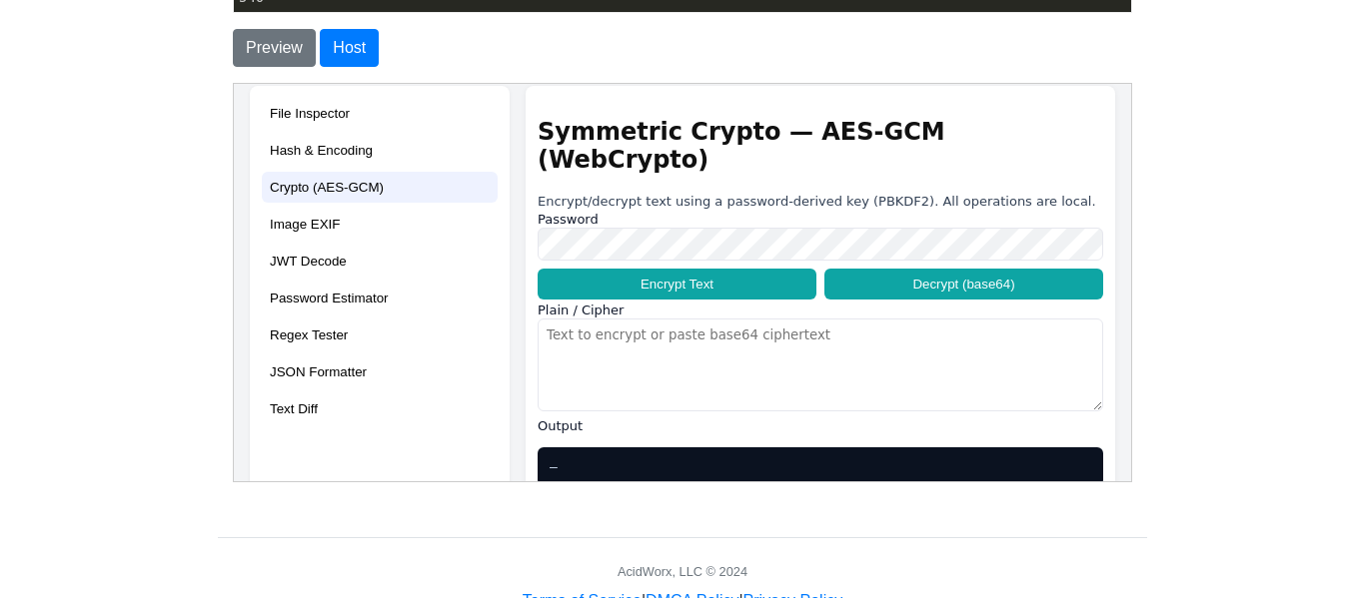
click at [334, 208] on button "Image EXIF" at bounding box center [379, 223] width 236 height 31
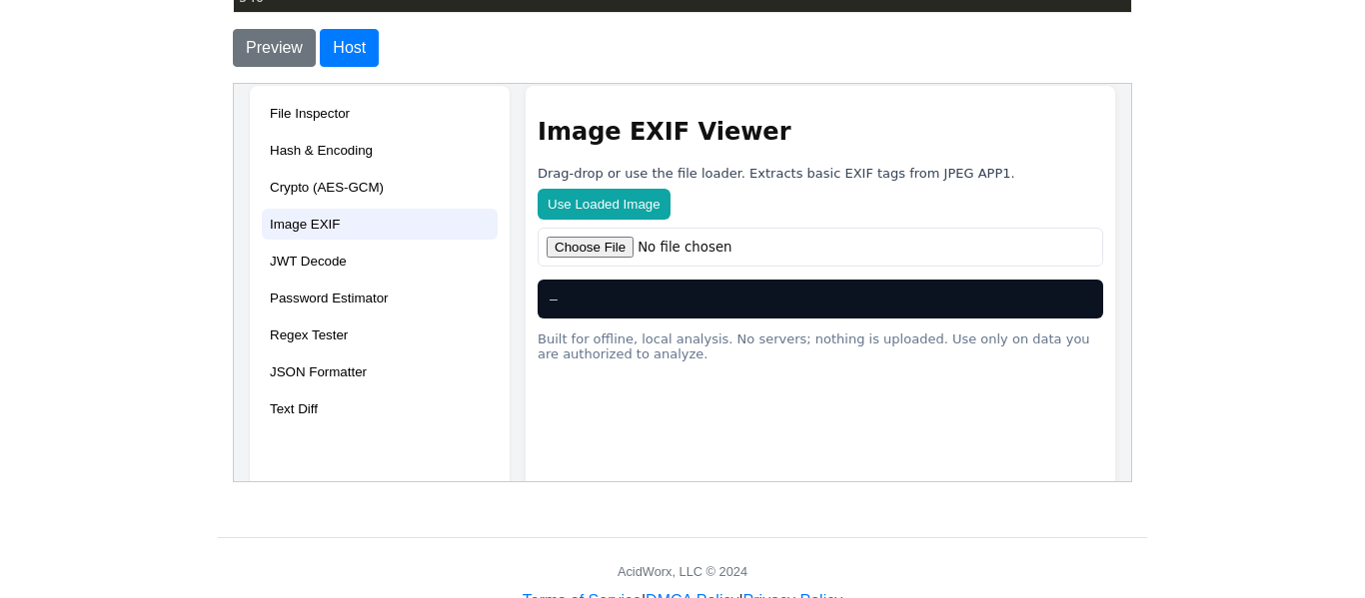
click at [342, 245] on button "JWT Decode" at bounding box center [379, 260] width 236 height 31
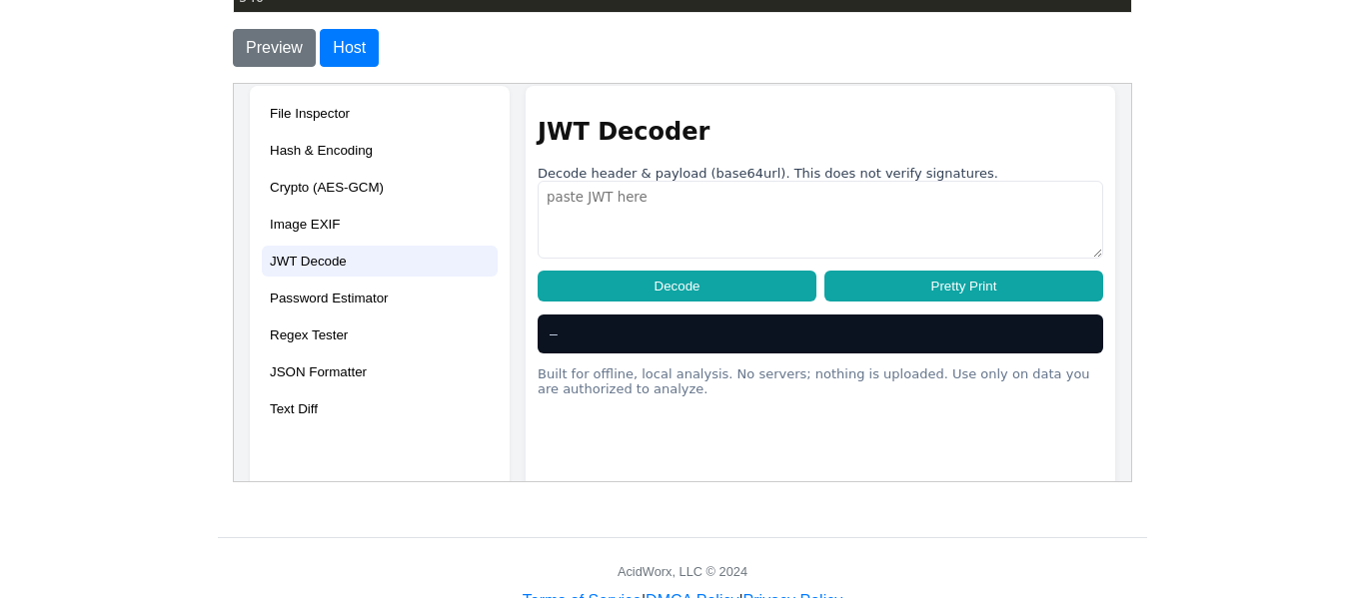
click at [341, 283] on button "Password Estimator" at bounding box center [379, 297] width 236 height 31
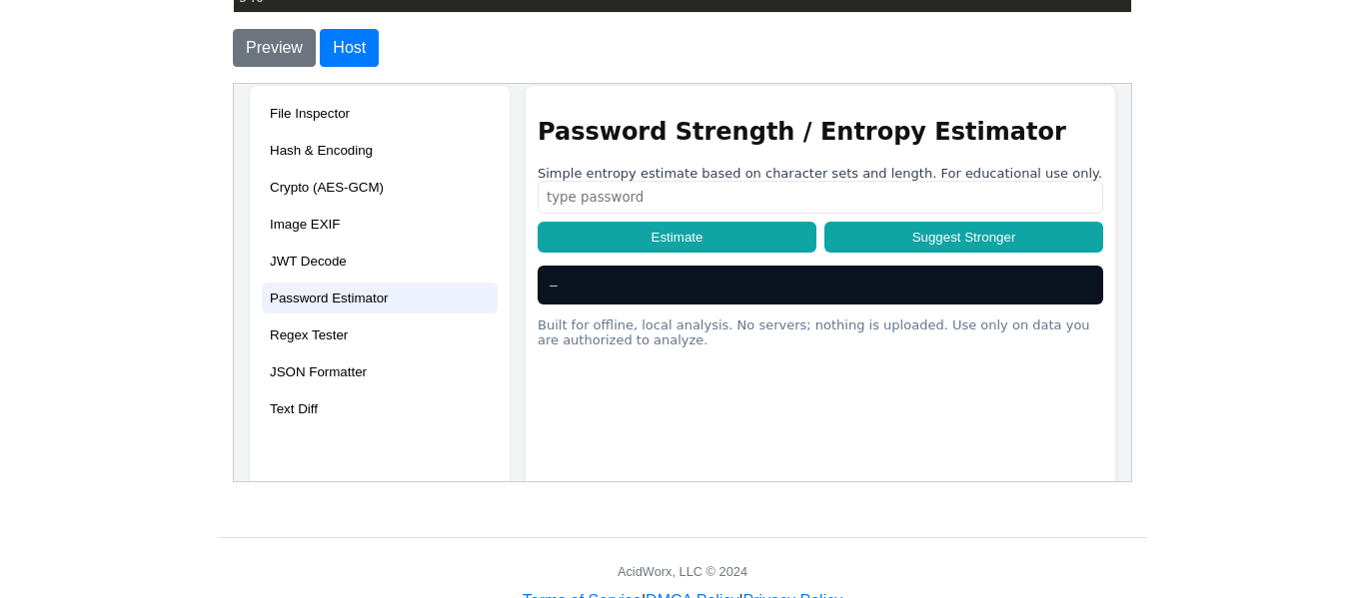
click at [342, 319] on button "Regex Tester" at bounding box center [379, 334] width 236 height 31
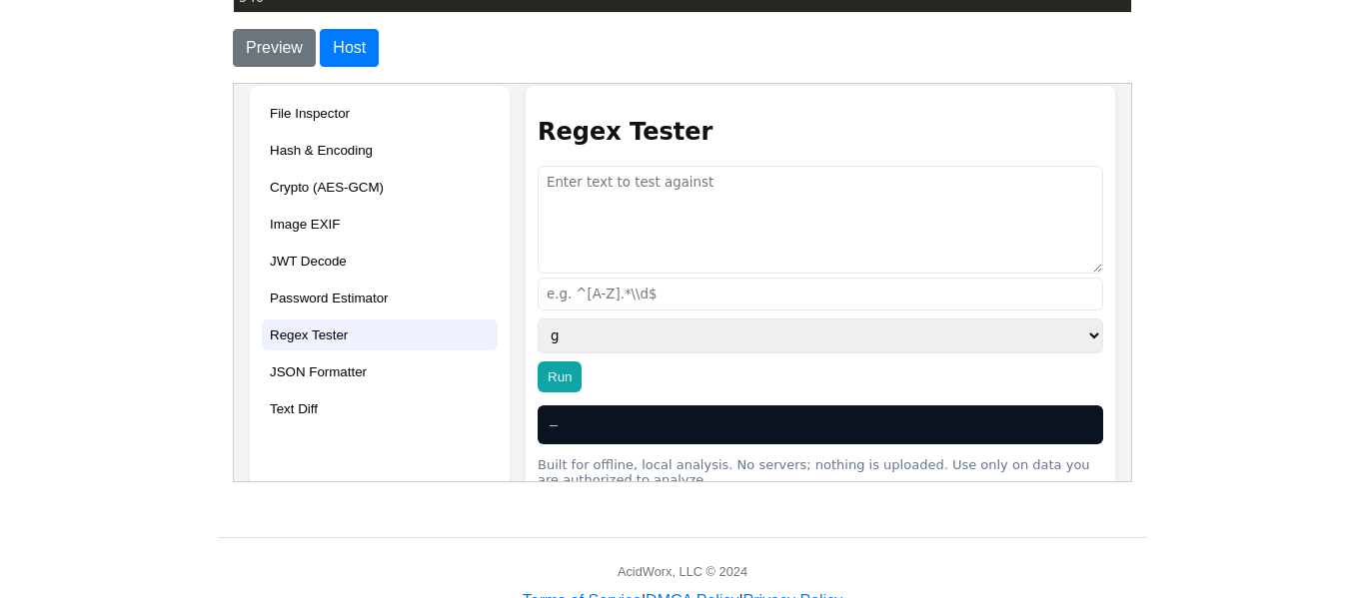
click at [346, 356] on button "JSON Formatter" at bounding box center [379, 371] width 236 height 31
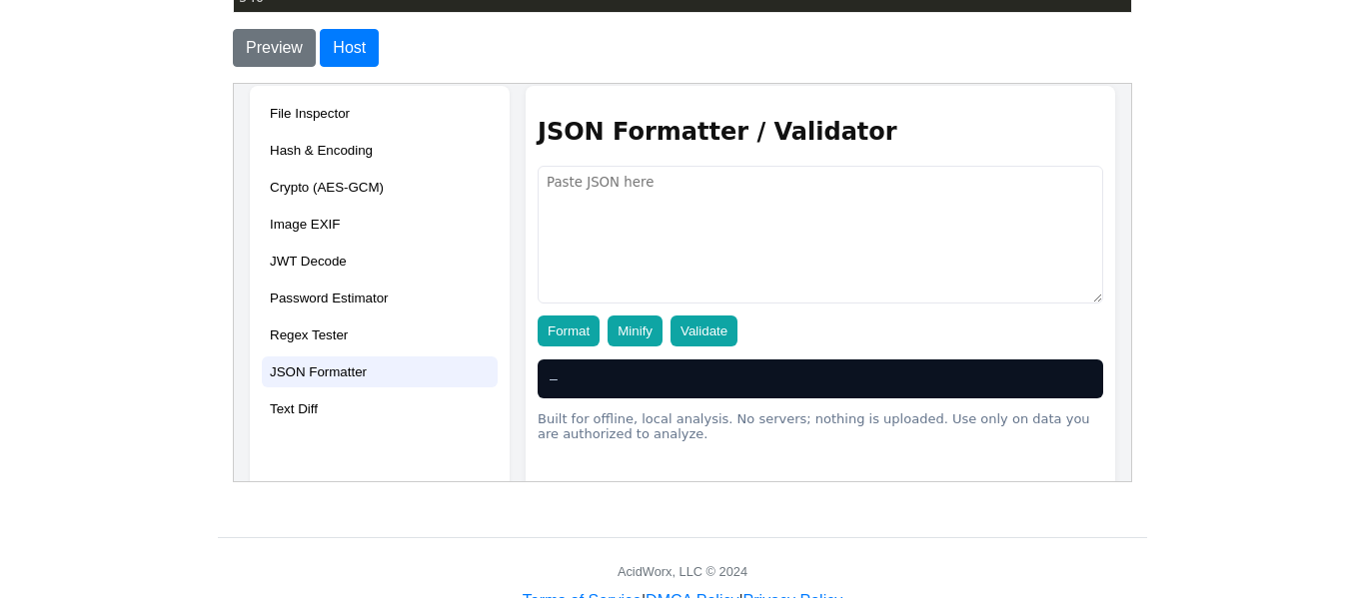
click at [344, 393] on button "Text Diff" at bounding box center [379, 408] width 236 height 31
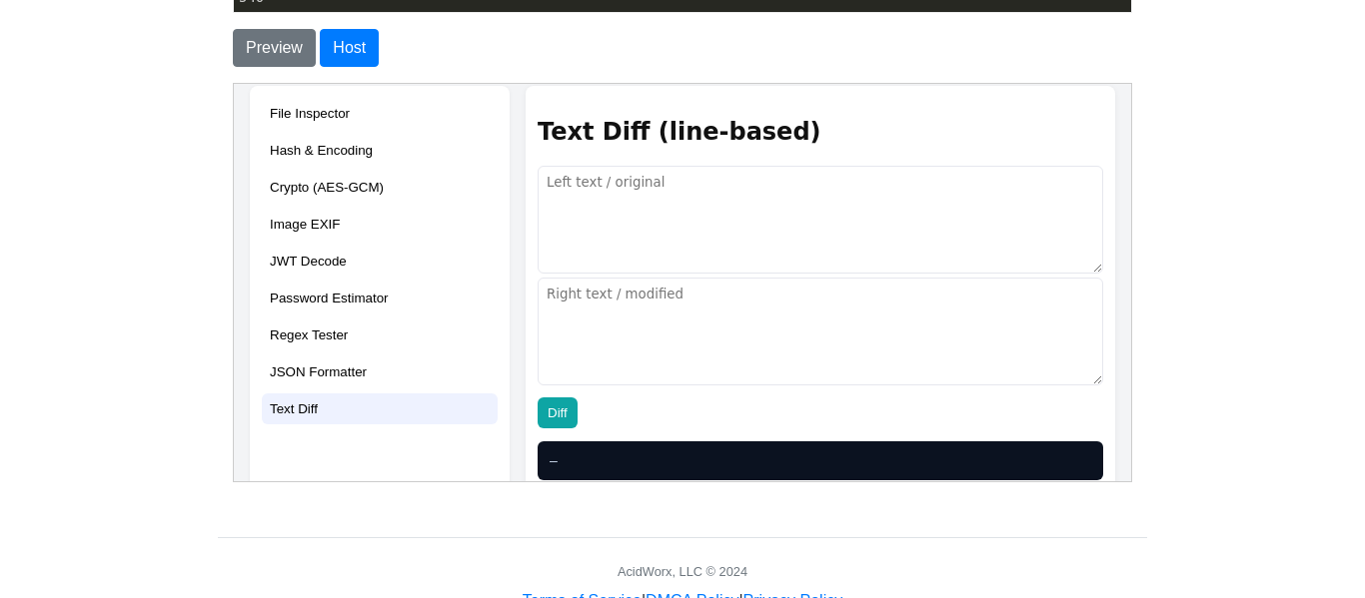
click at [1284, 255] on body "CodeTester Assessment Tool Widget Contact Dashboard Logout Enter your HTML code…" at bounding box center [682, 82] width 1365 height 1062
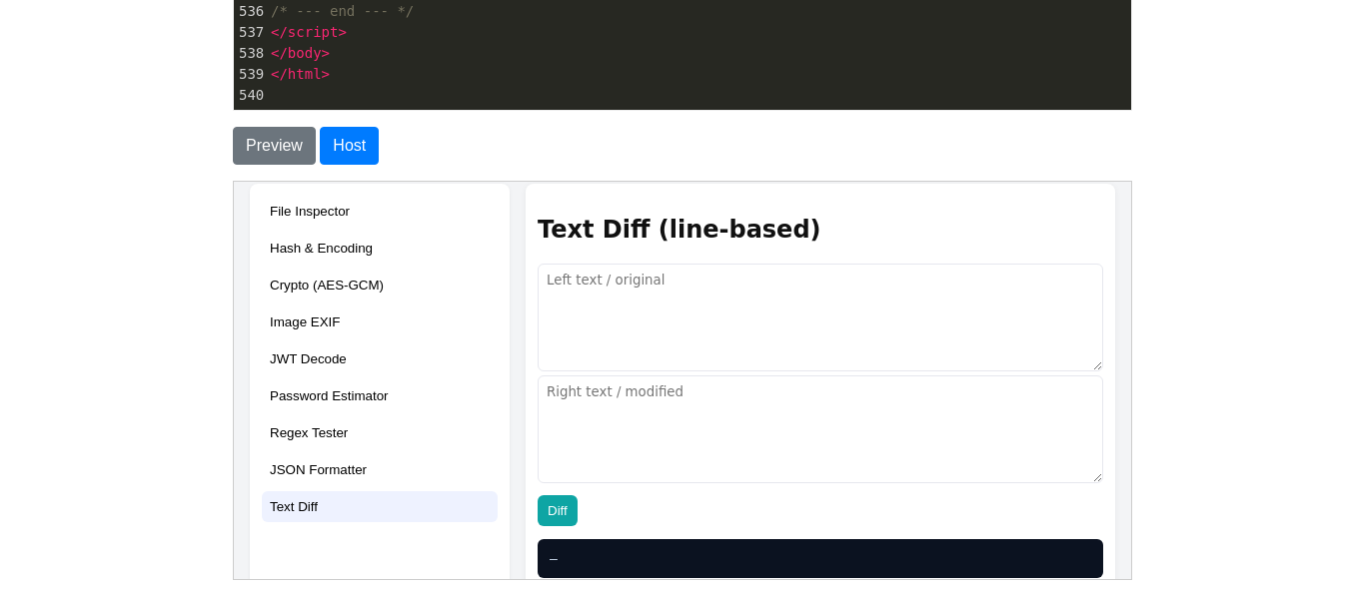
scroll to position [369, 0]
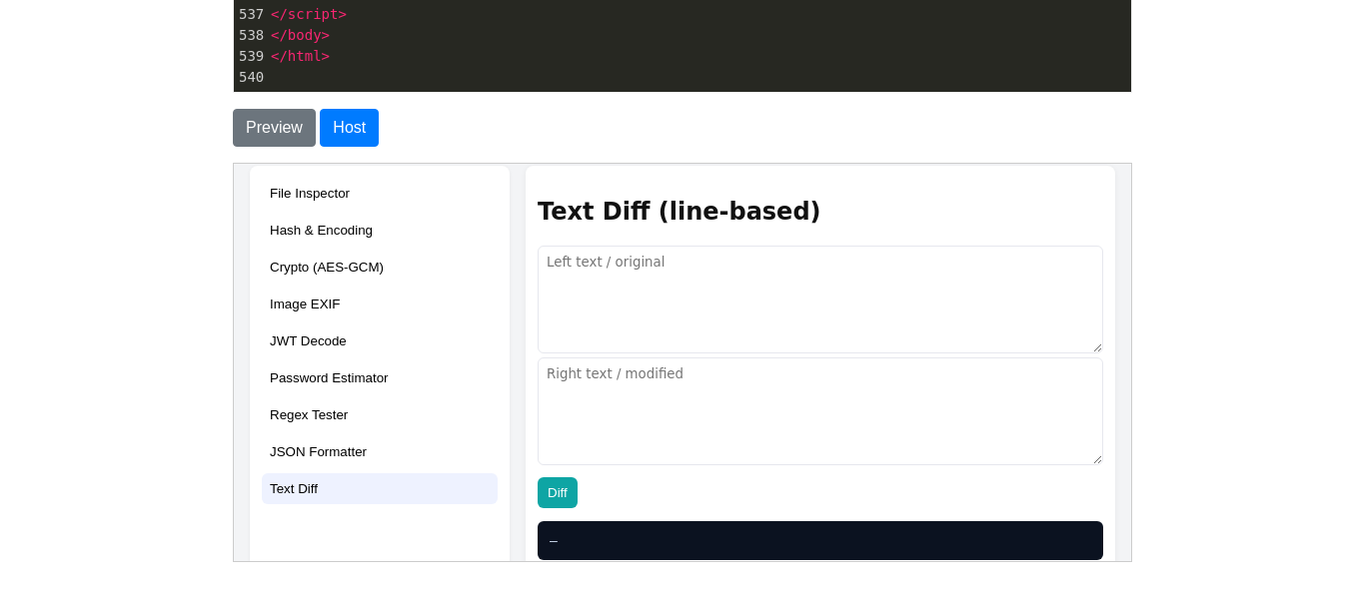
click at [1017, 197] on h2 "Text Diff (line-based)" at bounding box center [818, 211] width 565 height 28
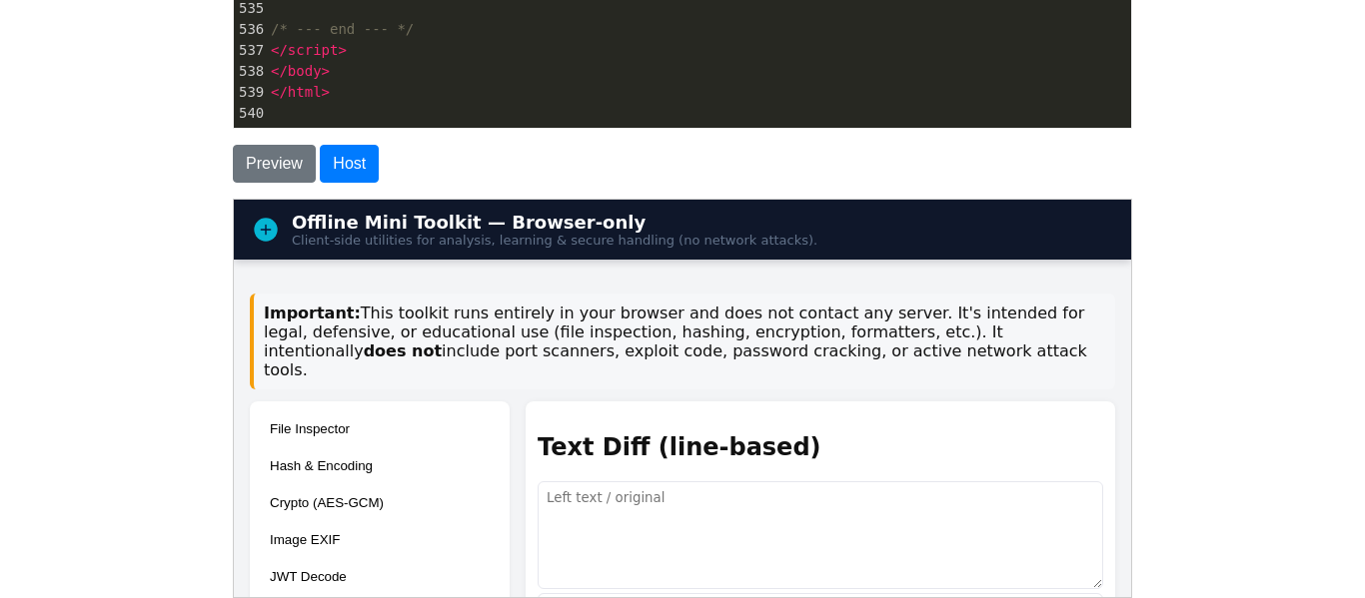
scroll to position [329, 0]
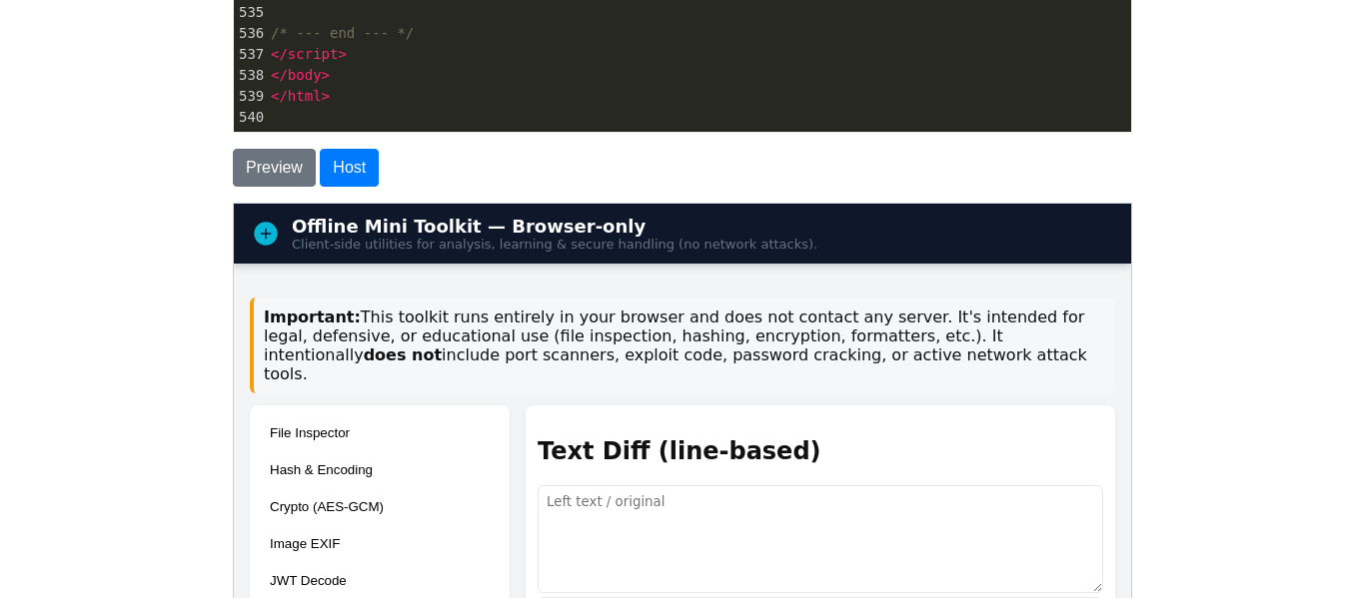
click at [265, 235] on icon at bounding box center [264, 232] width 23 height 23
click at [455, 300] on div "Important: This toolkit runs entirely in your browser and does not contact any …" at bounding box center [681, 345] width 865 height 96
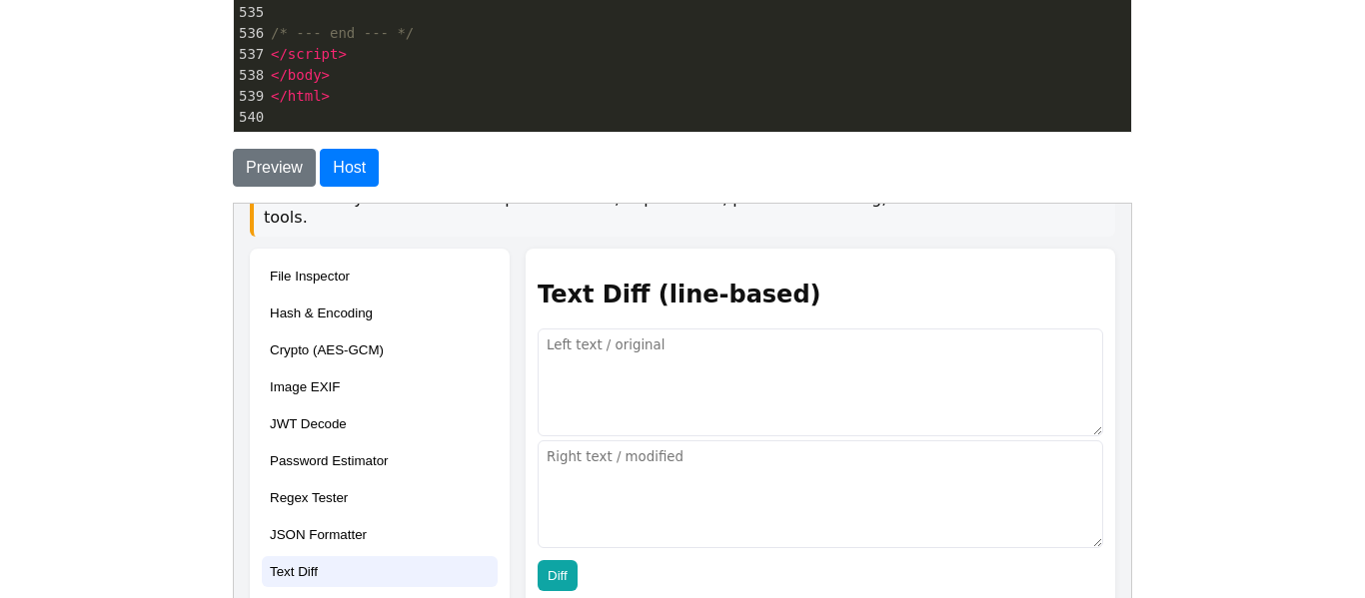
scroll to position [160, 0]
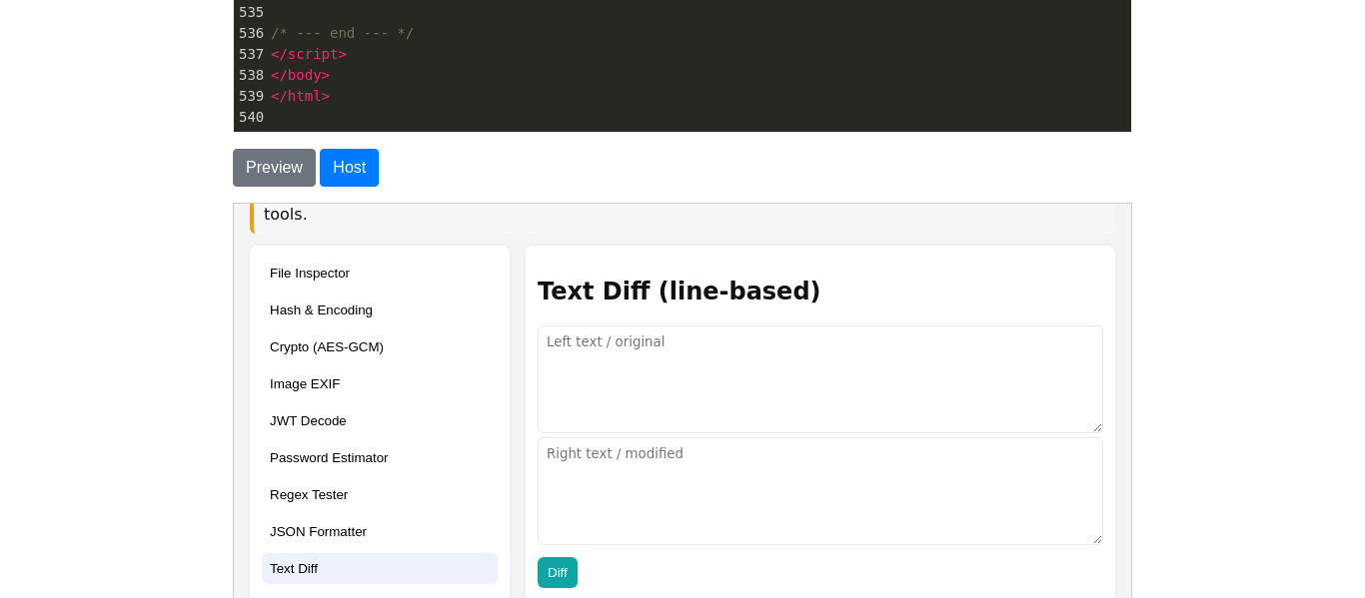
click at [405, 107] on pre "​" at bounding box center [699, 117] width 864 height 21
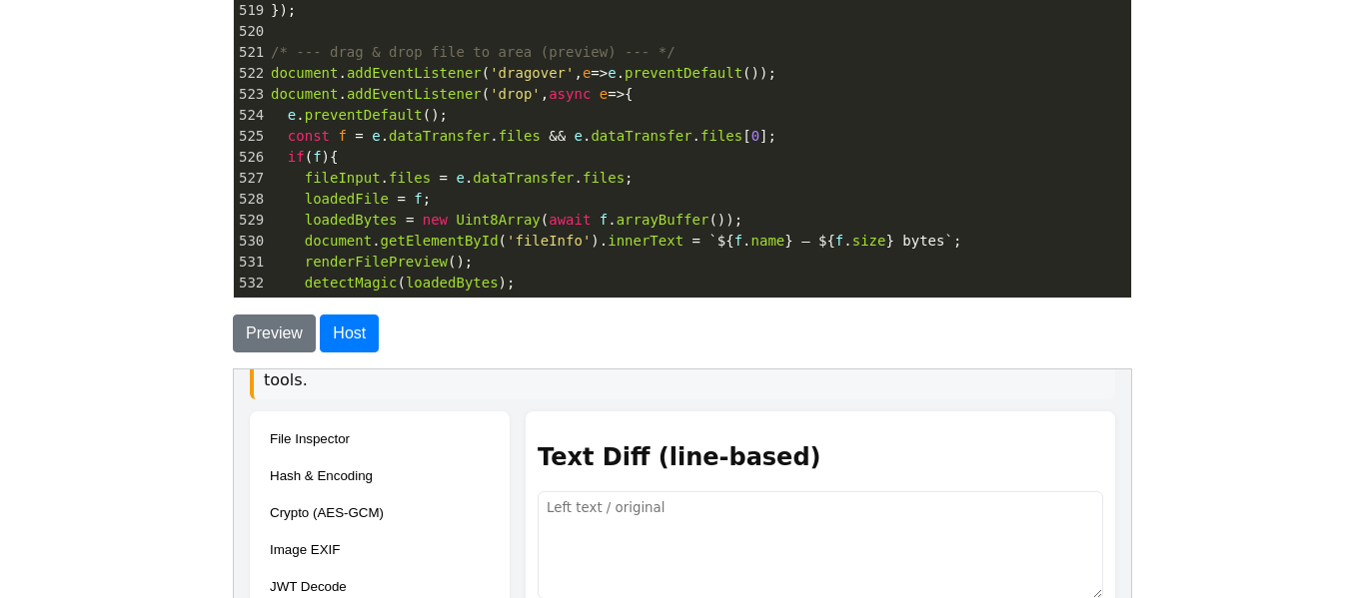
scroll to position [0, 0]
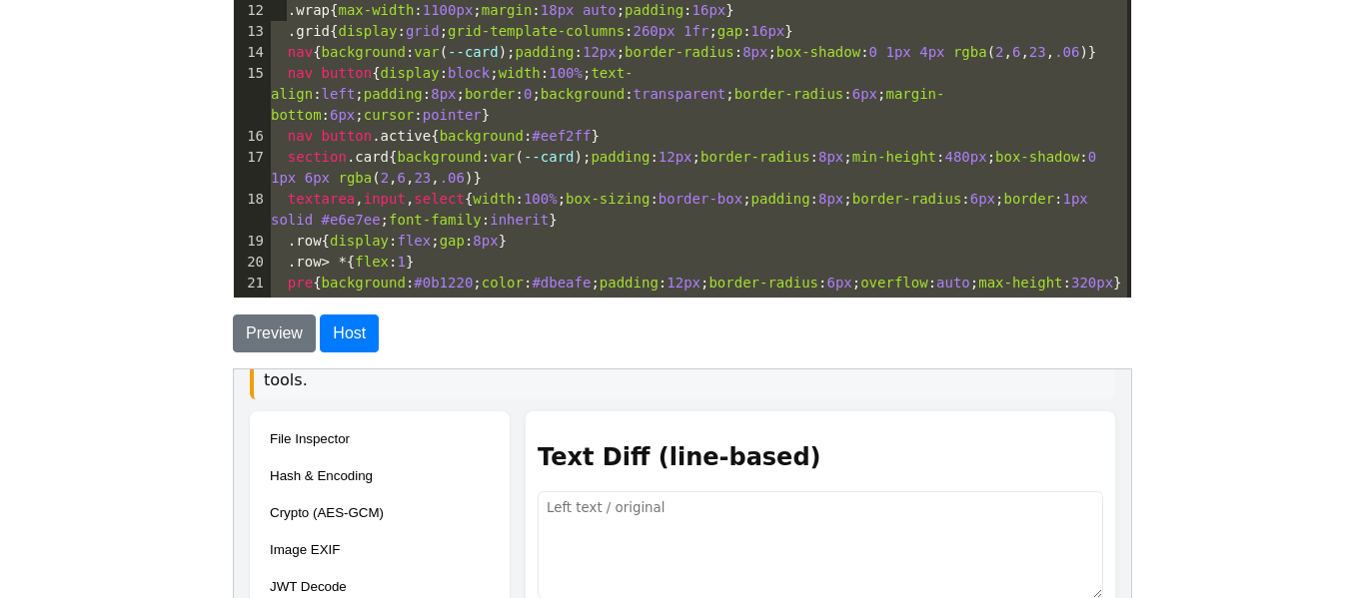
type textarea "<!doctype html> <html lang="en"> <head> <meta charset="utf-8" /> <meta name="vi…"
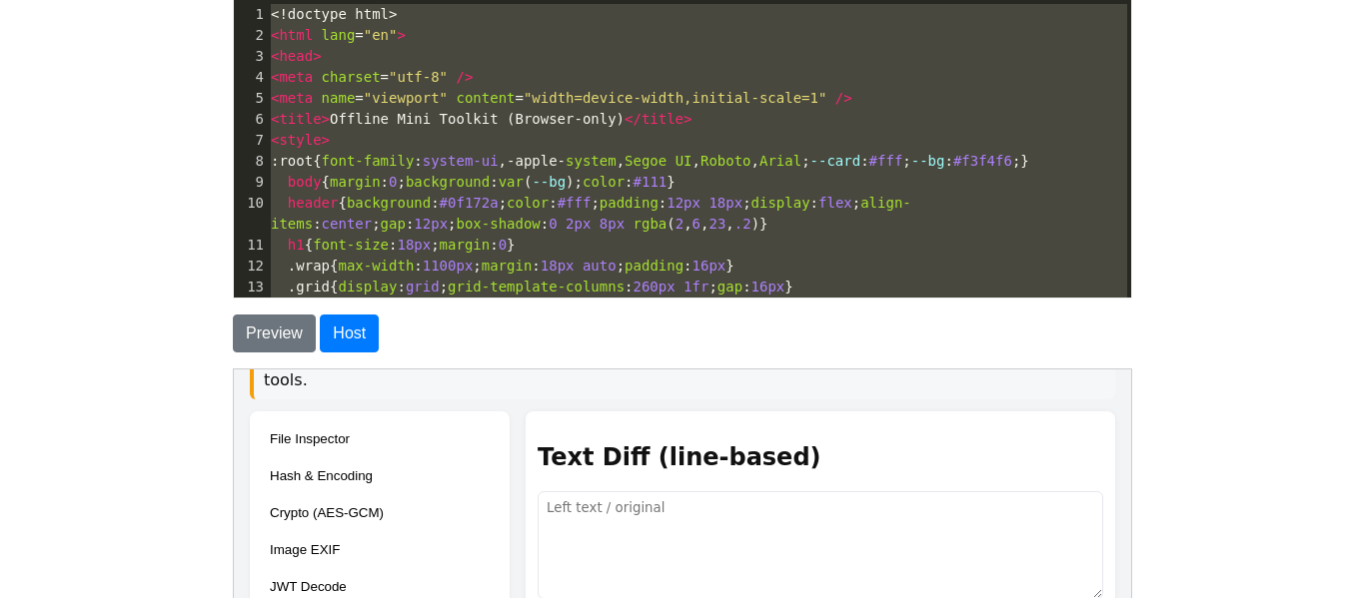
drag, startPoint x: 334, startPoint y: 267, endPoint x: 266, endPoint y: -96, distance: 368.9
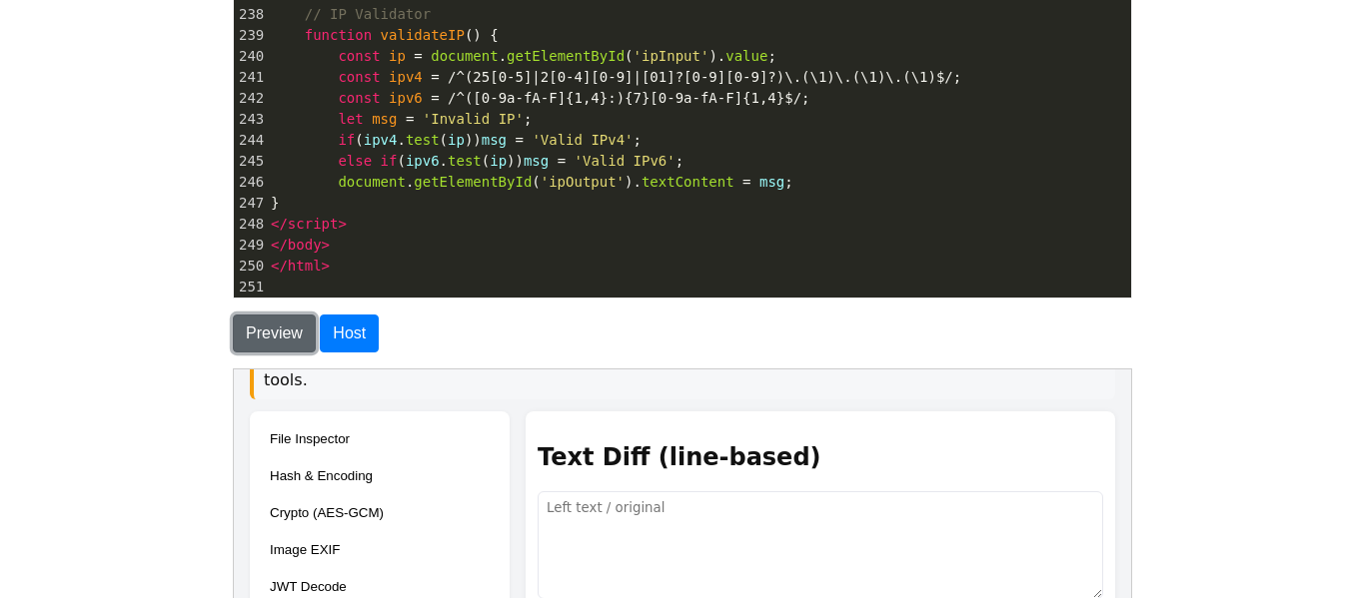
click at [268, 329] on button "Preview" at bounding box center [274, 334] width 83 height 38
